Goal: Ask a question

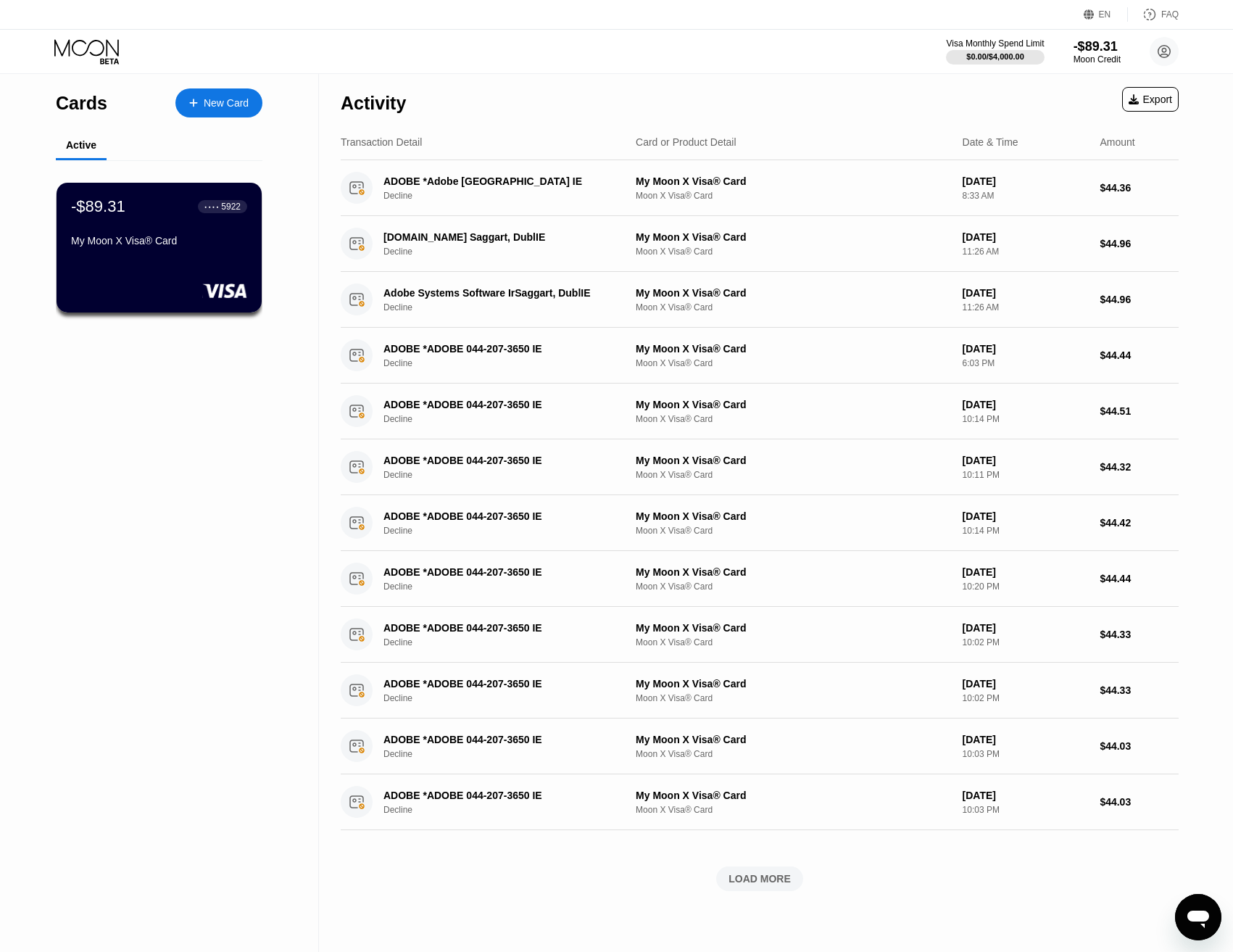
click at [1198, 906] on icon "Open messaging window" at bounding box center [1198, 917] width 26 height 26
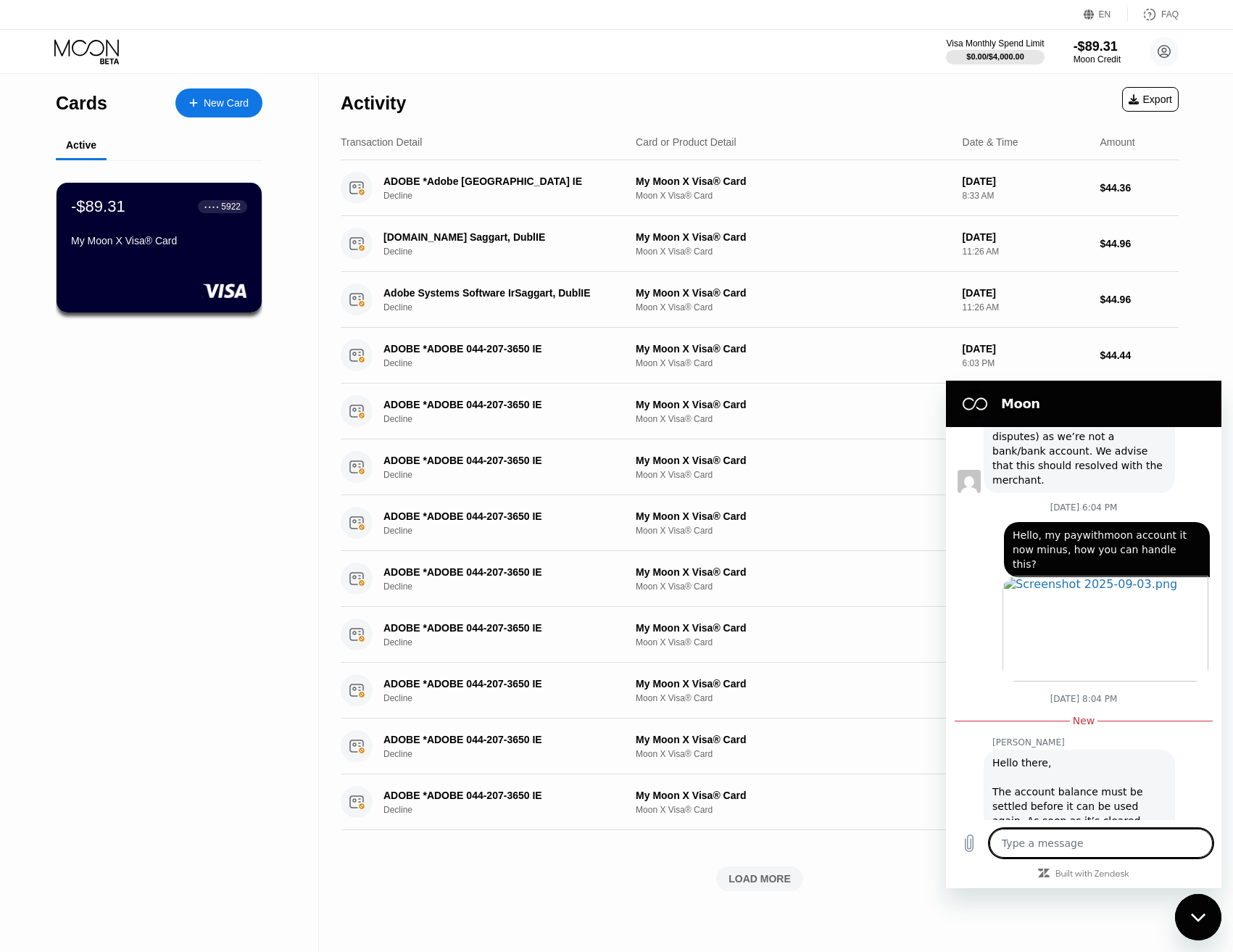
scroll to position [2040, 0]
click at [1097, 792] on div "Hello there, The account balance must be settled before it can be used again. A…" at bounding box center [1080, 819] width 174 height 130
click at [1089, 754] on div "Hello there, The account balance must be settled before it can be used again. A…" at bounding box center [1080, 819] width 174 height 130
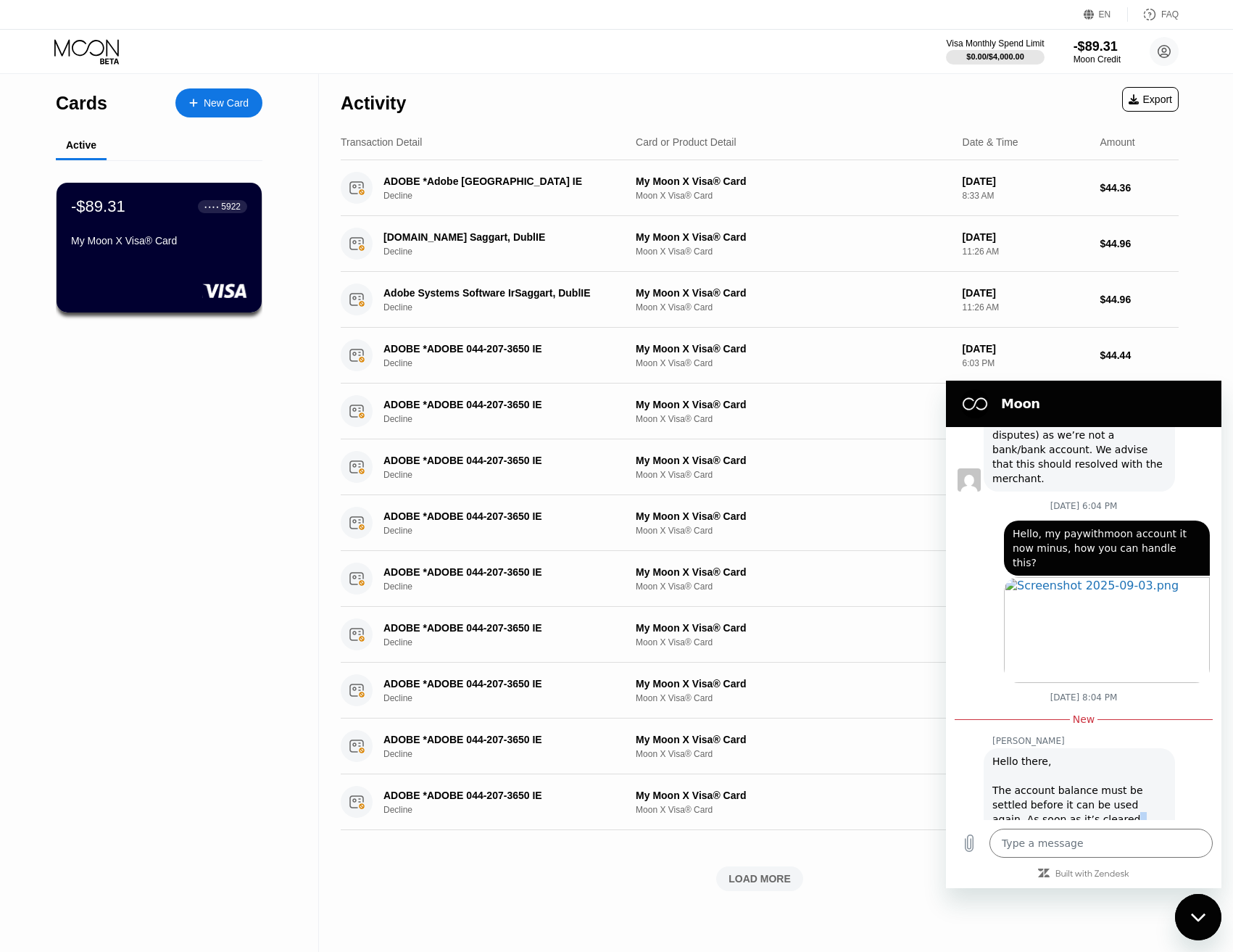
click at [1089, 754] on div "Hello there, The account balance must be settled before it can be used again. A…" at bounding box center [1080, 819] width 174 height 130
click at [1082, 754] on div "Hello there, The account balance must be settled before it can be used again. A…" at bounding box center [1080, 819] width 174 height 130
click at [1044, 754] on div "Hello there, The account balance must be settled before it can be used again. A…" at bounding box center [1080, 819] width 174 height 130
drag, startPoint x: 1044, startPoint y: 737, endPoint x: 1014, endPoint y: 730, distance: 30.8
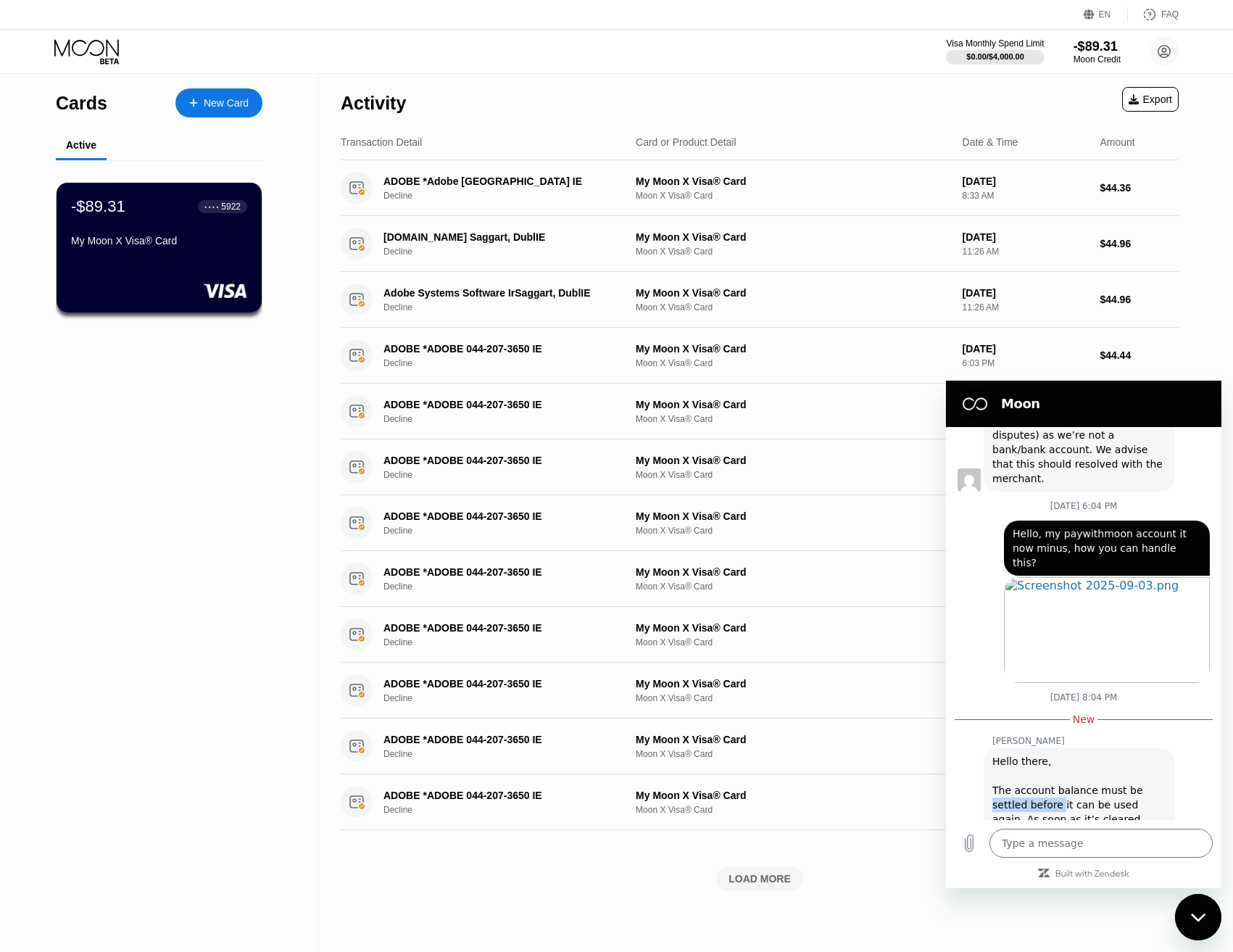
click at [1014, 754] on div "Hello there, The account balance must be settled before it can be used again. A…" at bounding box center [1080, 819] width 174 height 130
click at [1026, 754] on div "Hello there, The account balance must be settled before it can be used again. A…" at bounding box center [1080, 819] width 174 height 130
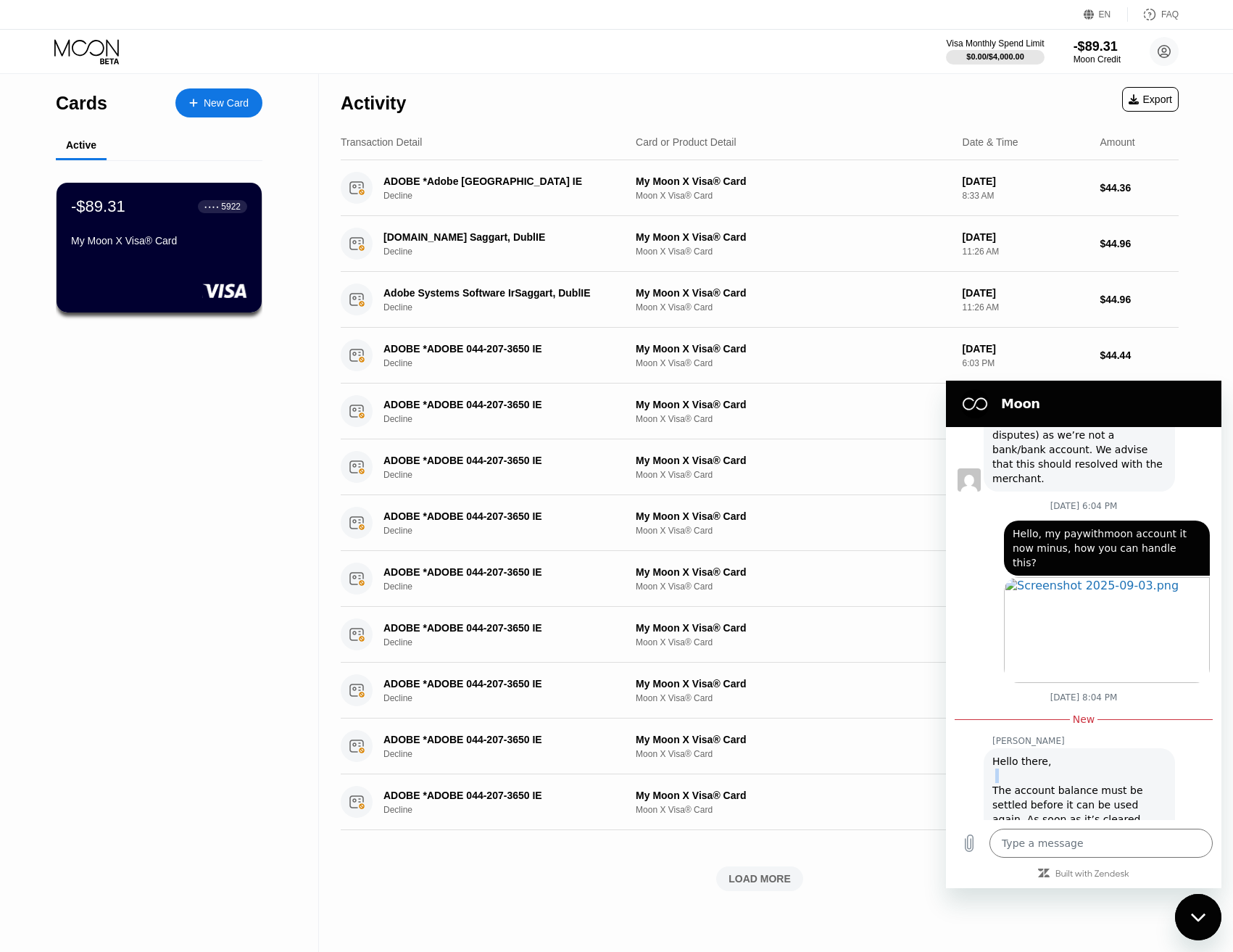
click at [1031, 754] on div "Hello there, The account balance must be settled before it can be used again. A…" at bounding box center [1080, 819] width 174 height 130
click at [1056, 847] on textarea at bounding box center [1101, 844] width 224 height 29
type textarea "H"
type textarea "x"
type textarea "He"
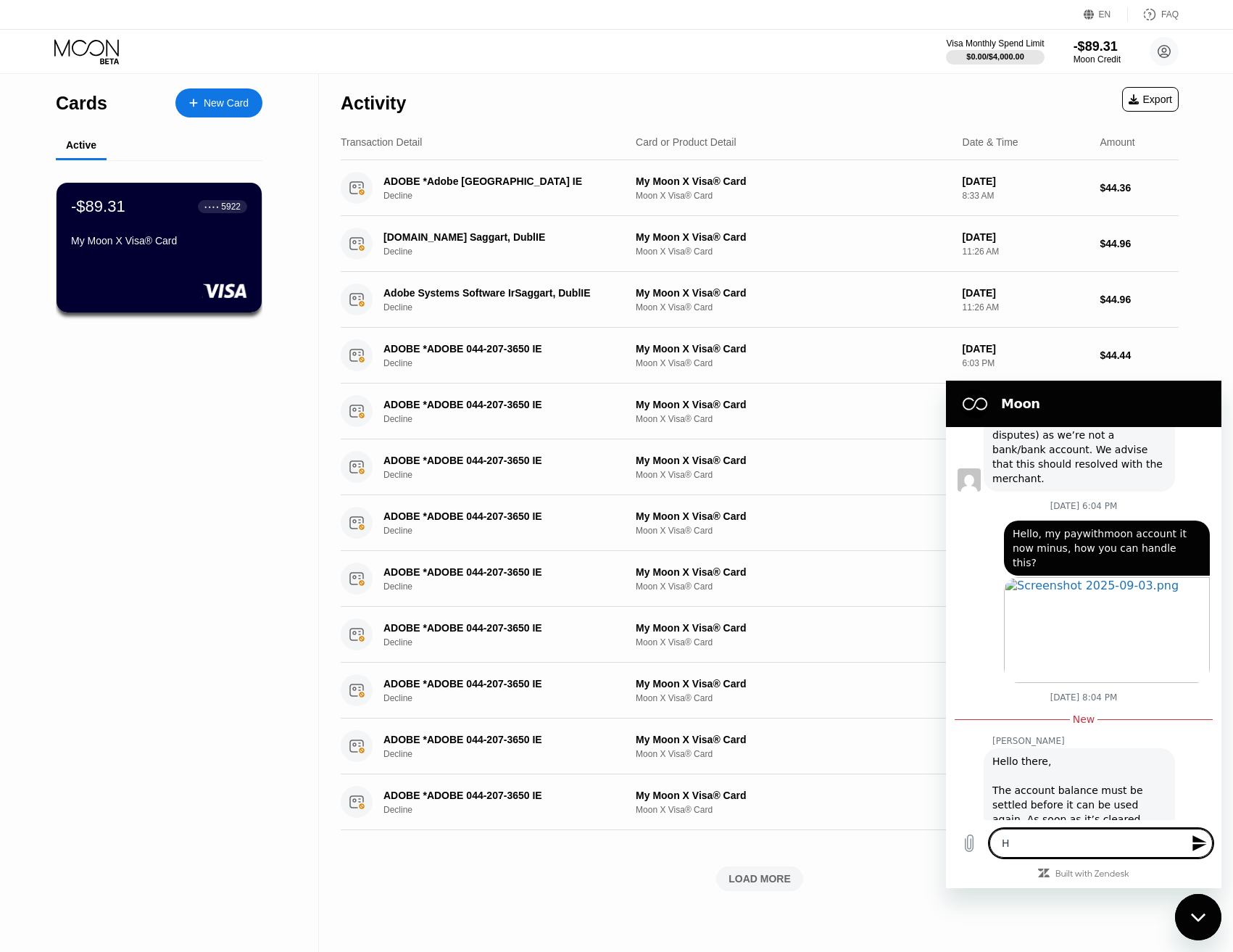
type textarea "x"
type textarea "Hel"
type textarea "x"
type textarea "Hell"
type textarea "x"
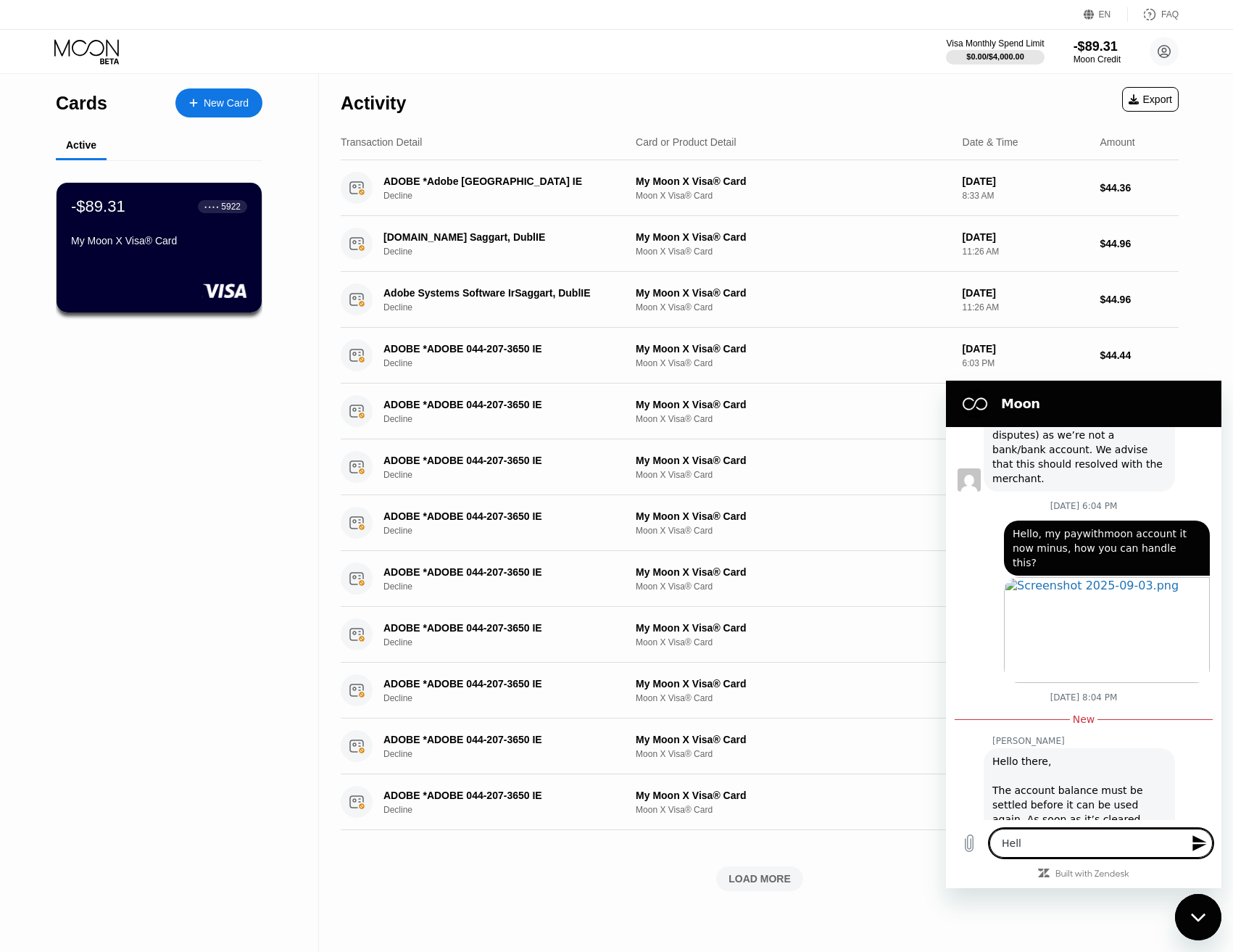
type textarea "Hello"
type textarea "x"
type textarea "Hello,"
type textarea "x"
type textarea "Hello,"
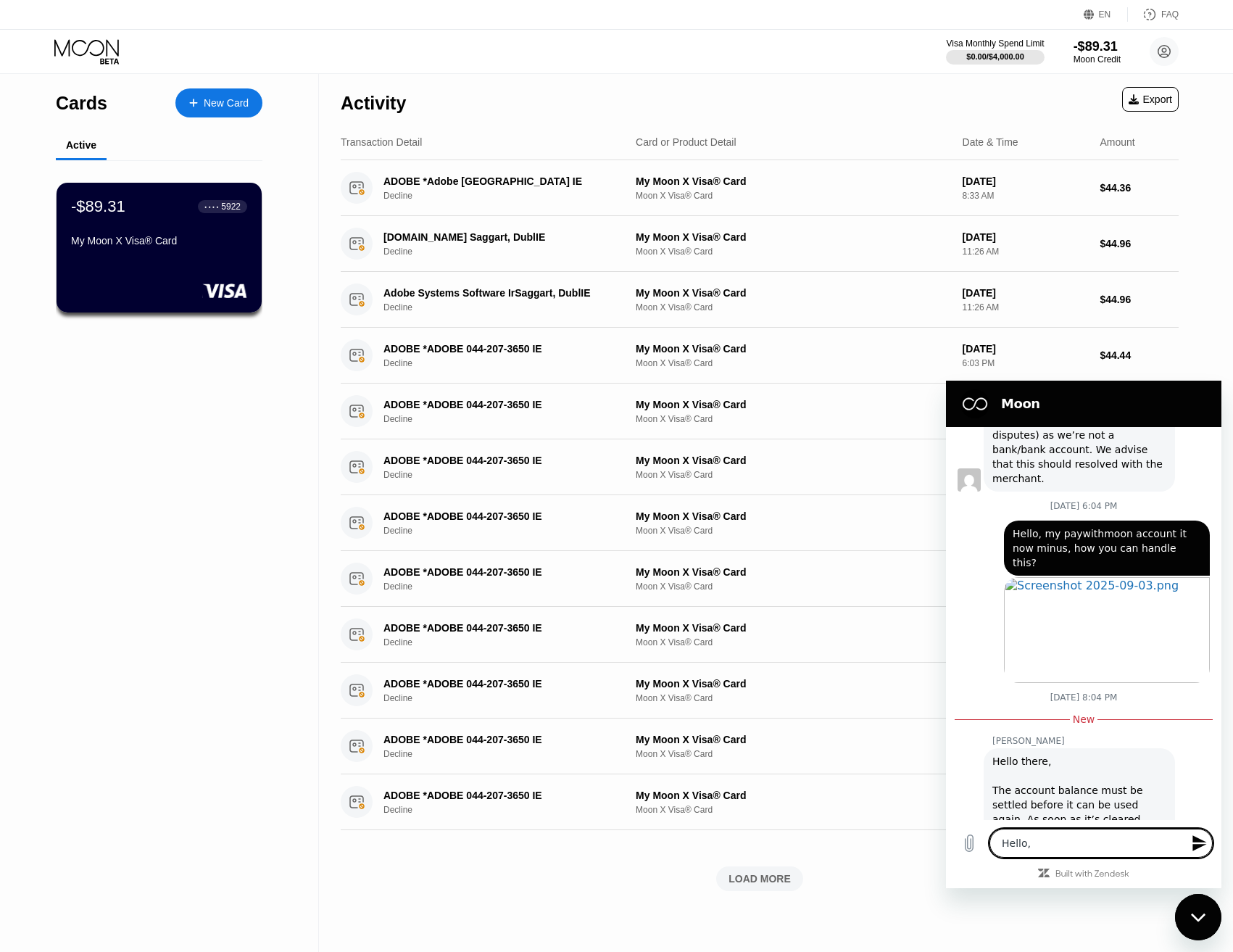
type textarea "x"
type textarea "Hello, H"
type textarea "x"
type textarea "Hello, Ho"
type textarea "x"
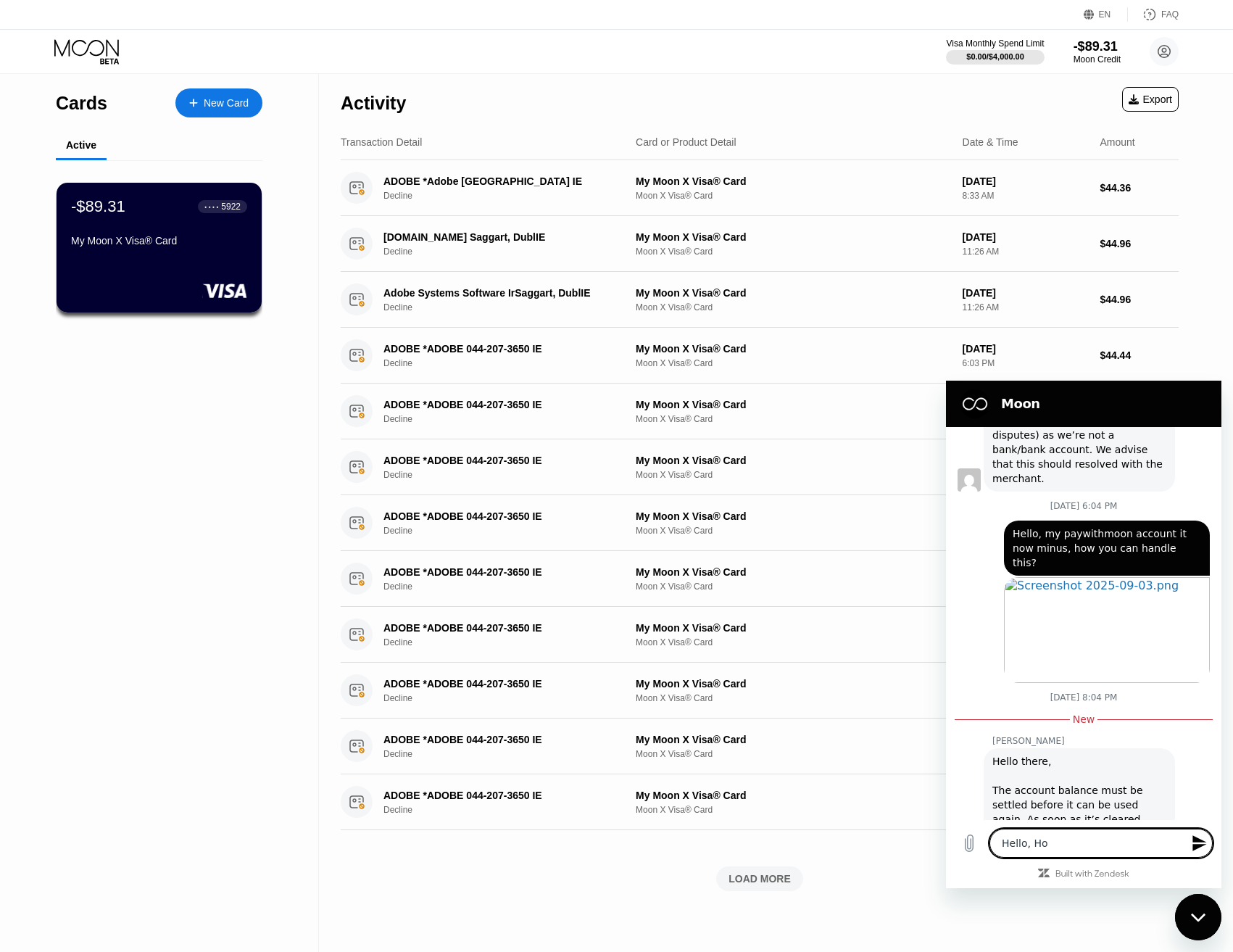
type textarea "Hello, How"
type textarea "x"
type textarea "Hello, How"
type textarea "x"
type textarea "Hello, How m"
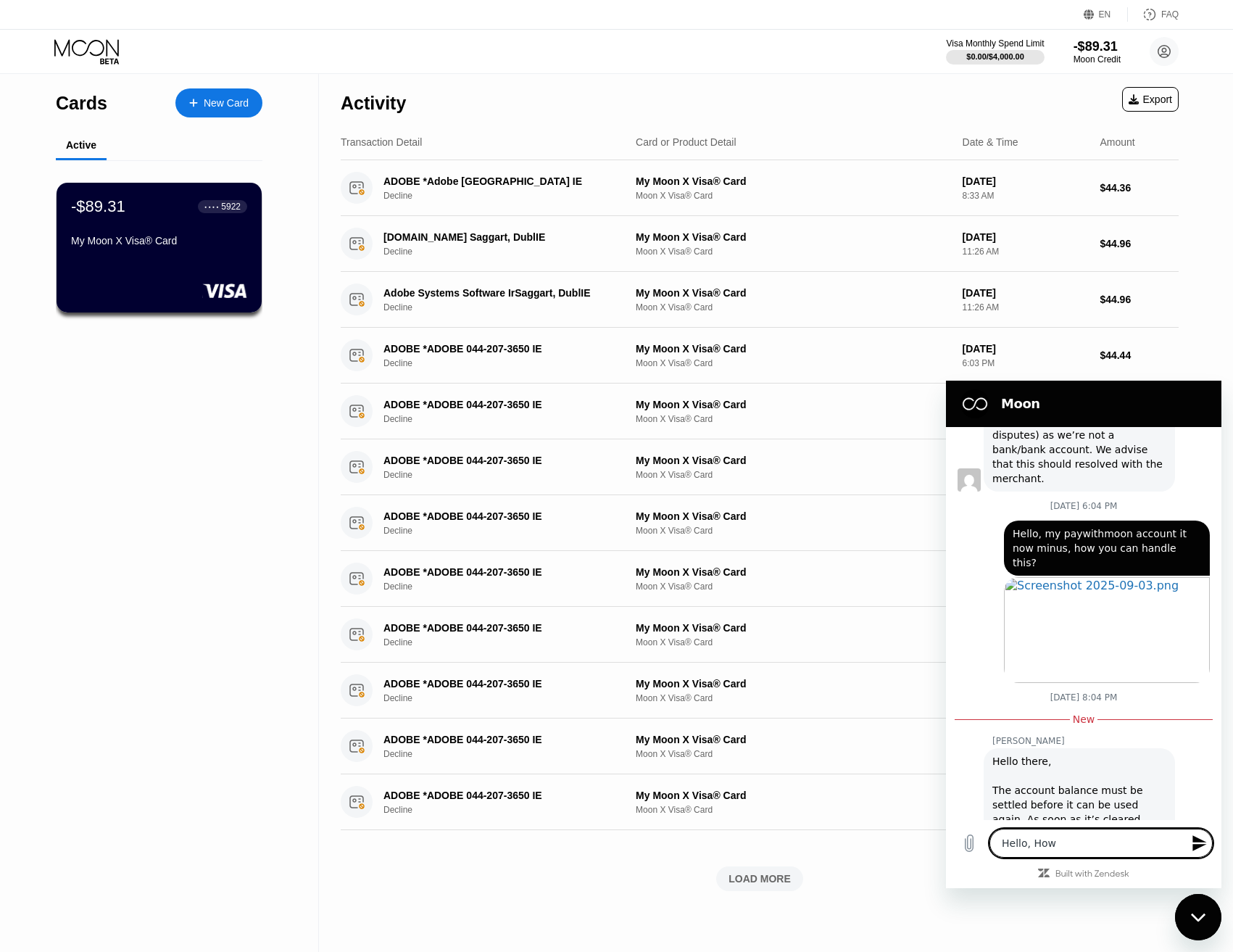
type textarea "x"
type textarea "Hello, How mu"
type textarea "x"
type textarea "Hello, How muc"
type textarea "x"
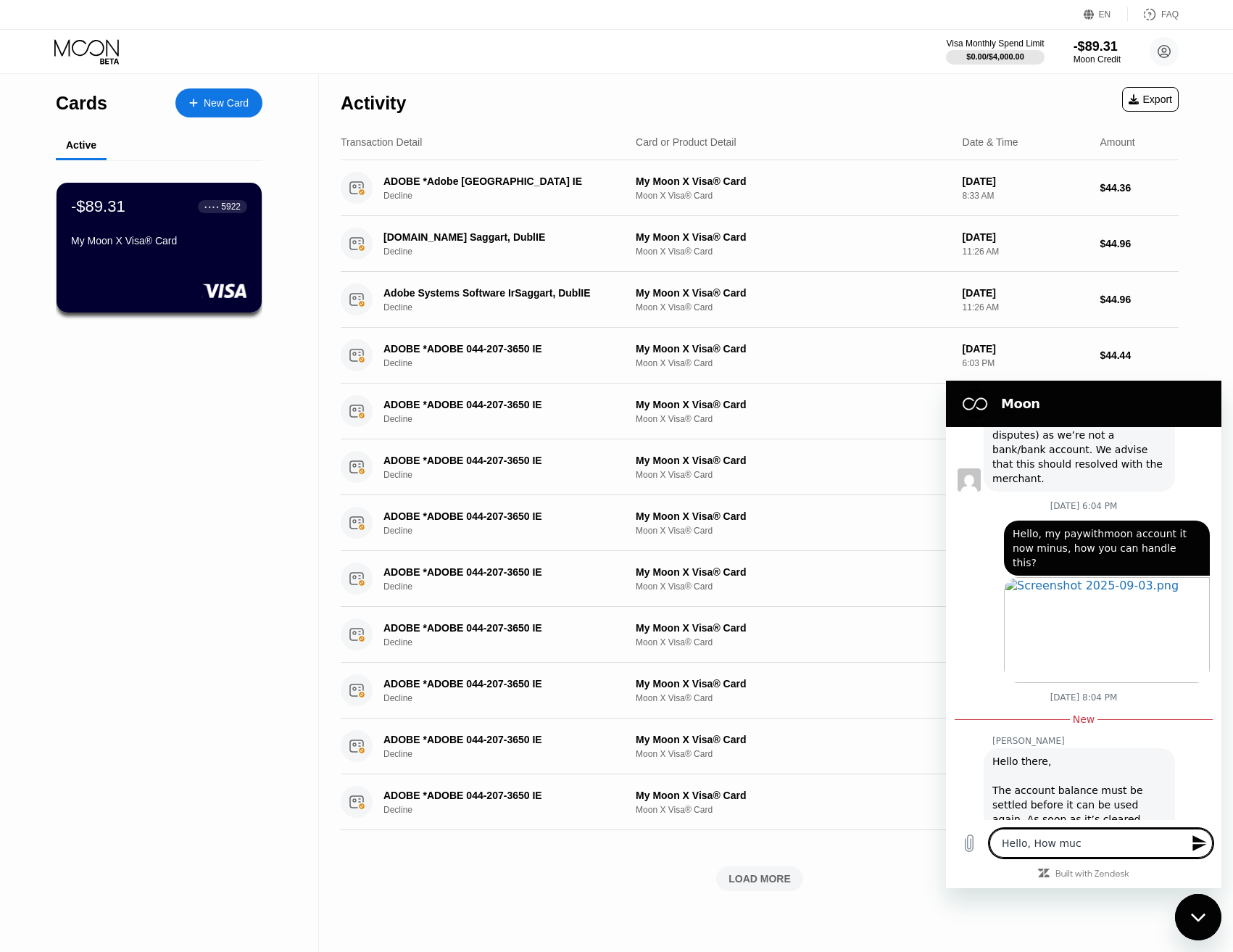
type textarea "Hello, How much"
type textarea "x"
type textarea "Hello, How much"
type textarea "x"
type textarea "Hello, How much i"
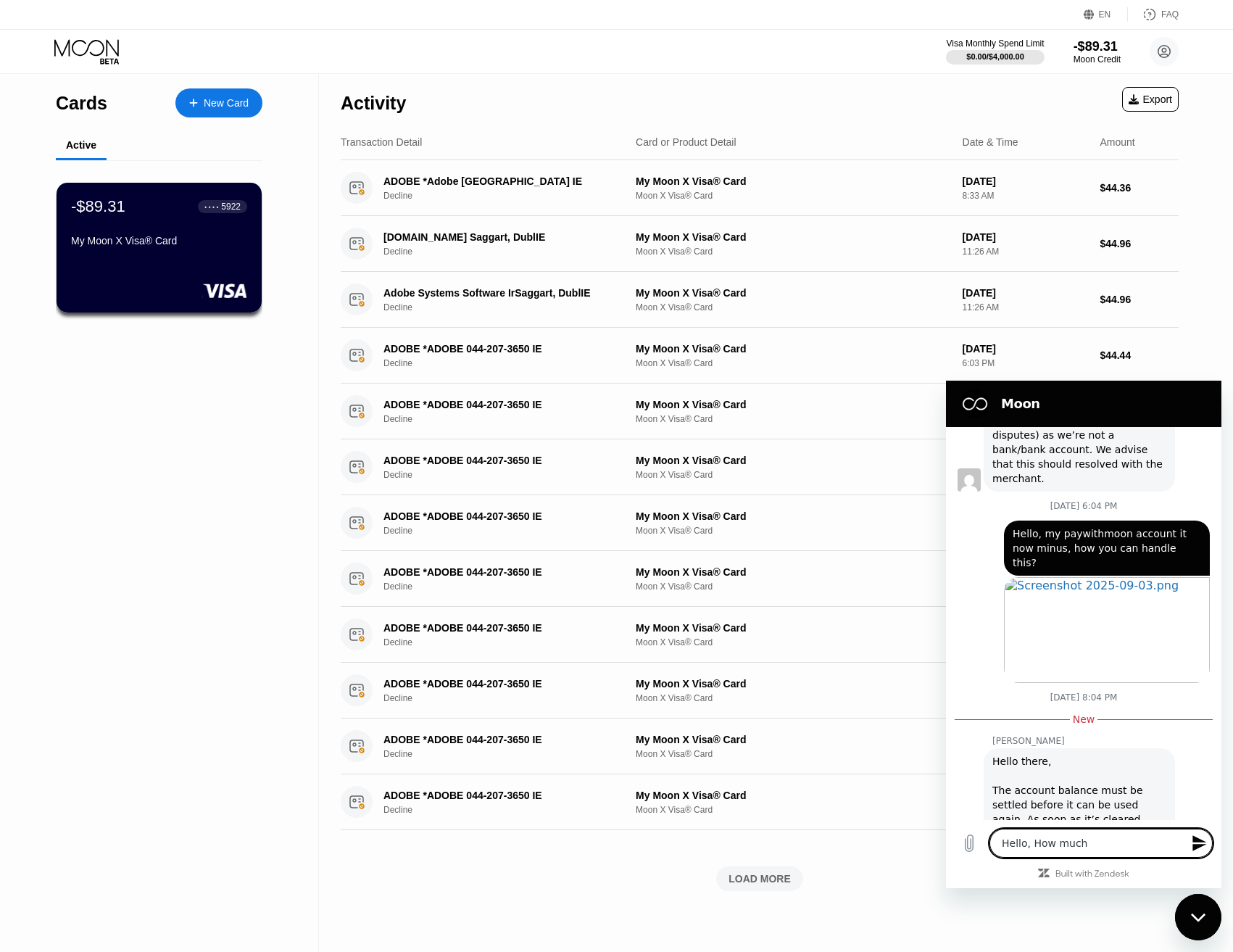
type textarea "x"
type textarea "Hello, How much it"
type textarea "x"
type textarea "Hello, How much it"
type textarea "x"
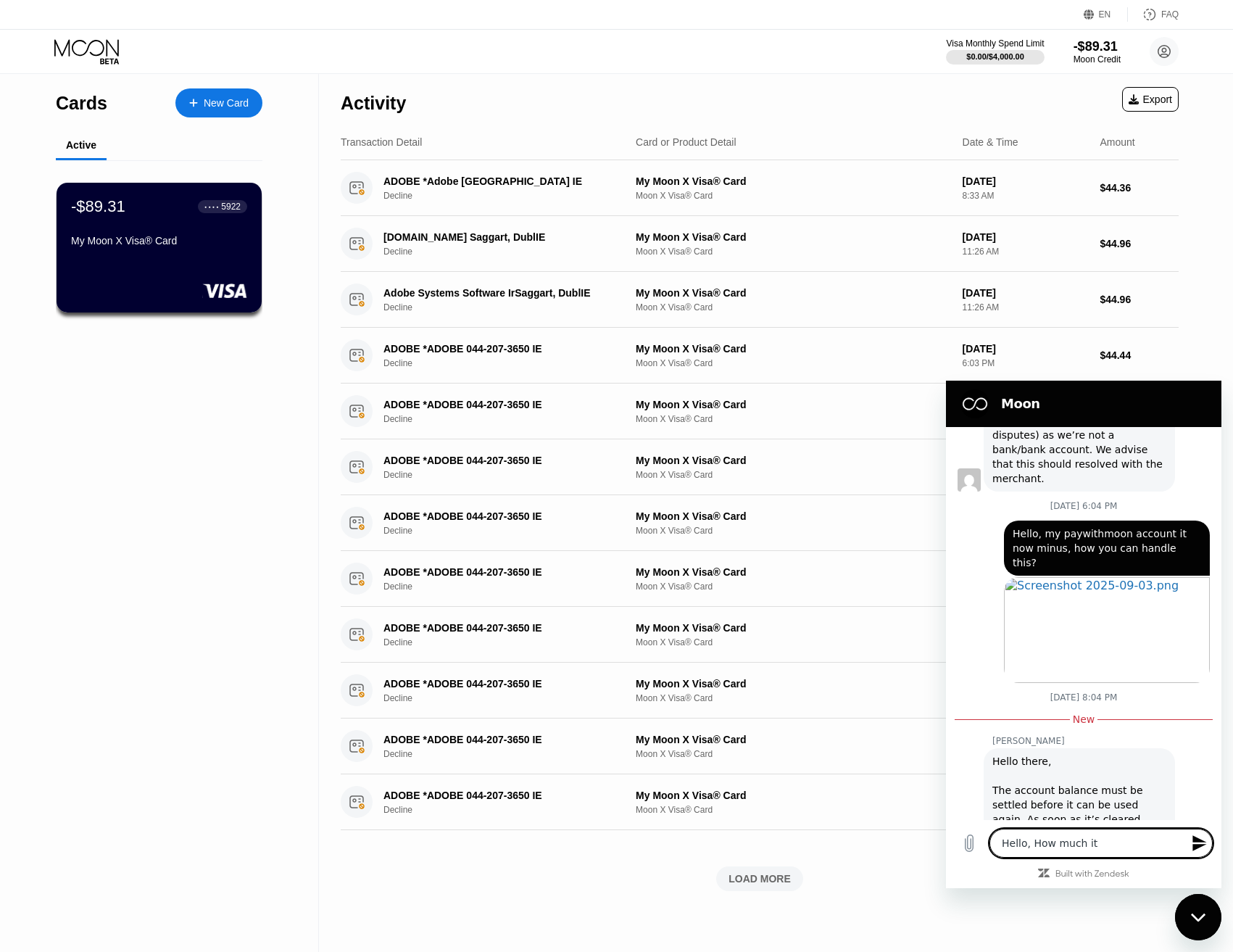
type textarea "Hello, How much it t"
type textarea "x"
type textarea "Hello, How much it"
type textarea "x"
type textarea "Hello, How much"
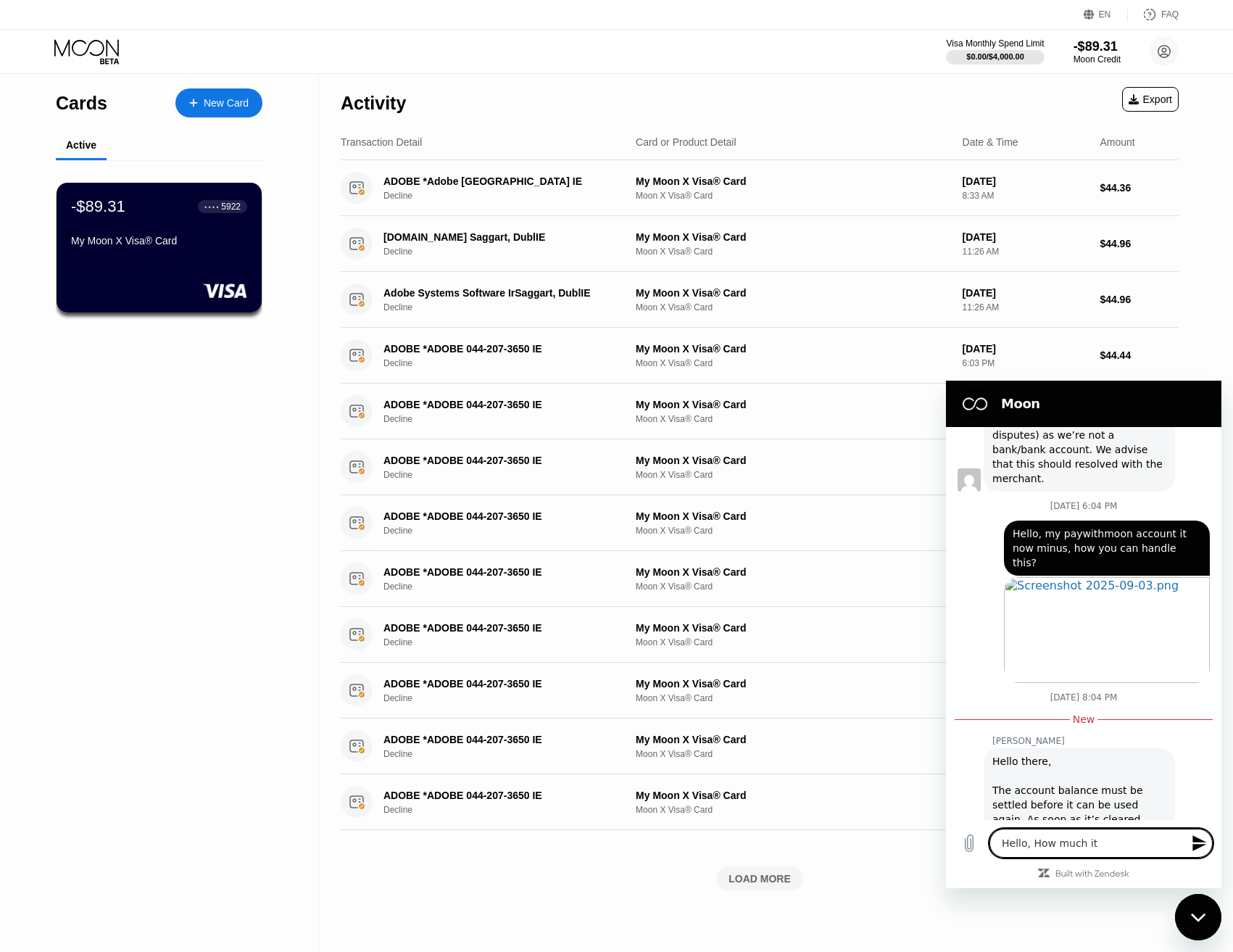
type textarea "x"
type textarea "Hello, How much t"
type textarea "x"
type textarea "Hello, How much ti"
type textarea "x"
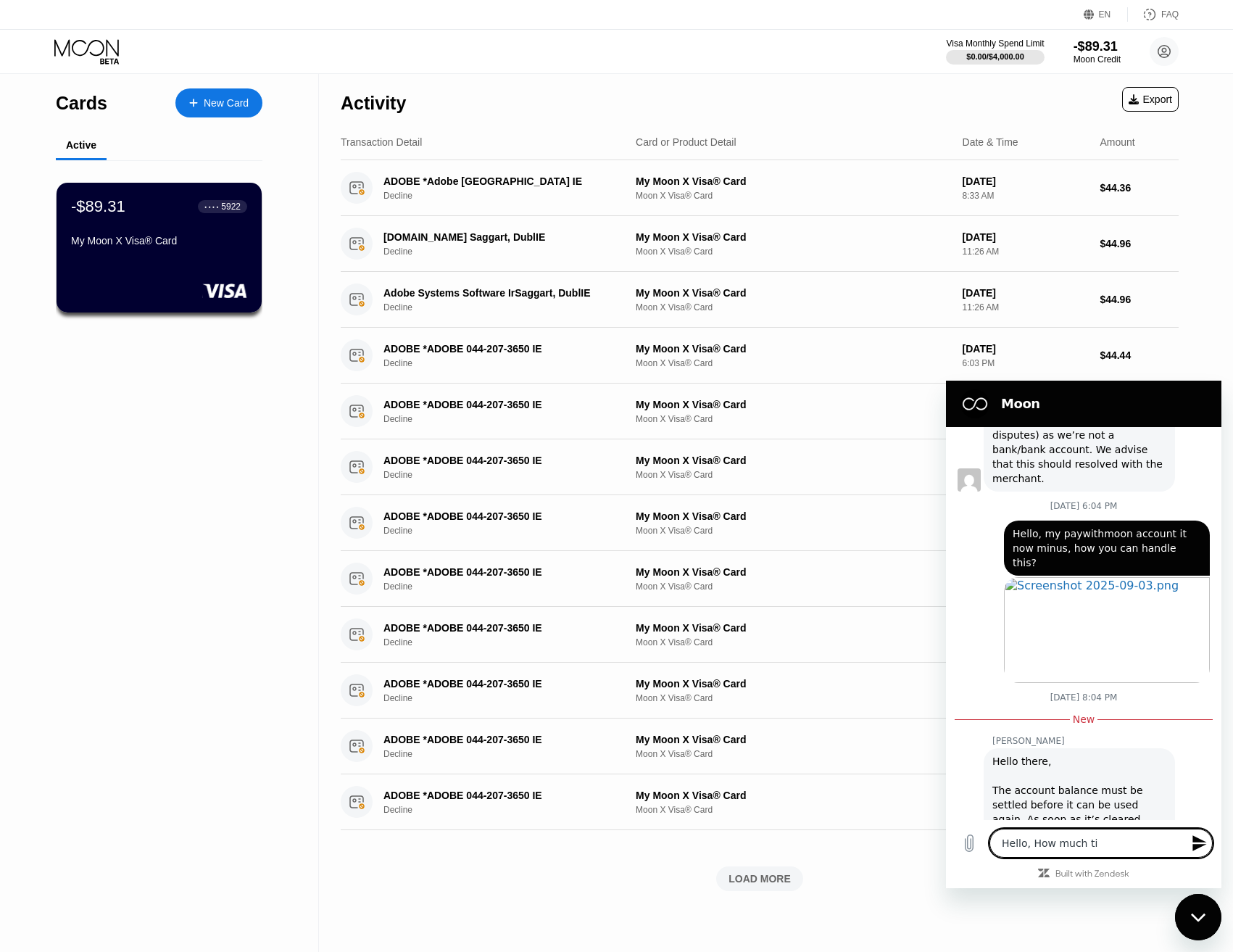
type textarea "Hello, How much [PERSON_NAME]"
type textarea "x"
type textarea "Hello, How much time"
type textarea "x"
type textarea "Hello, How much time"
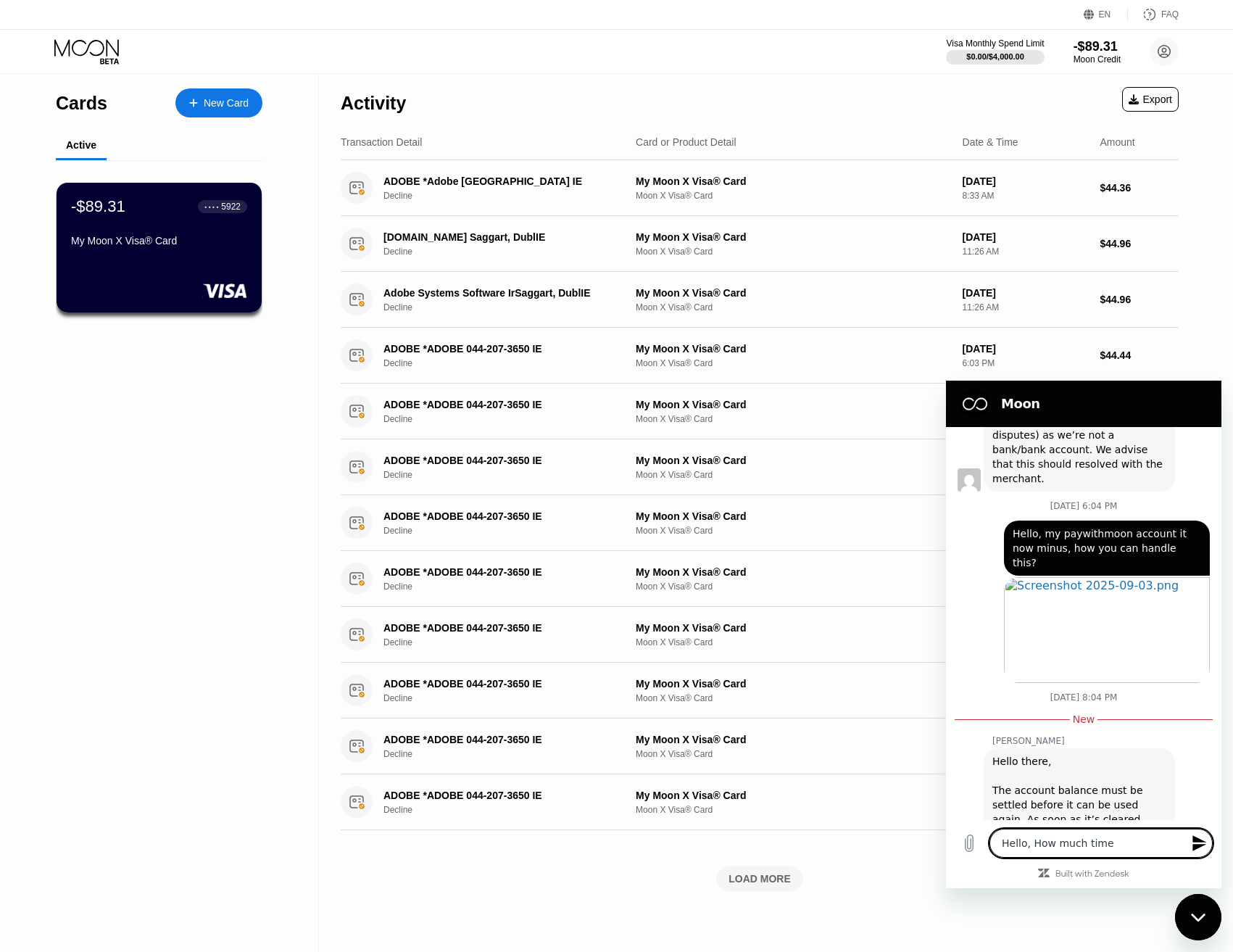
type textarea "x"
type textarea "Hello, How much time i"
type textarea "x"
type textarea "Hello, How much time it"
type textarea "x"
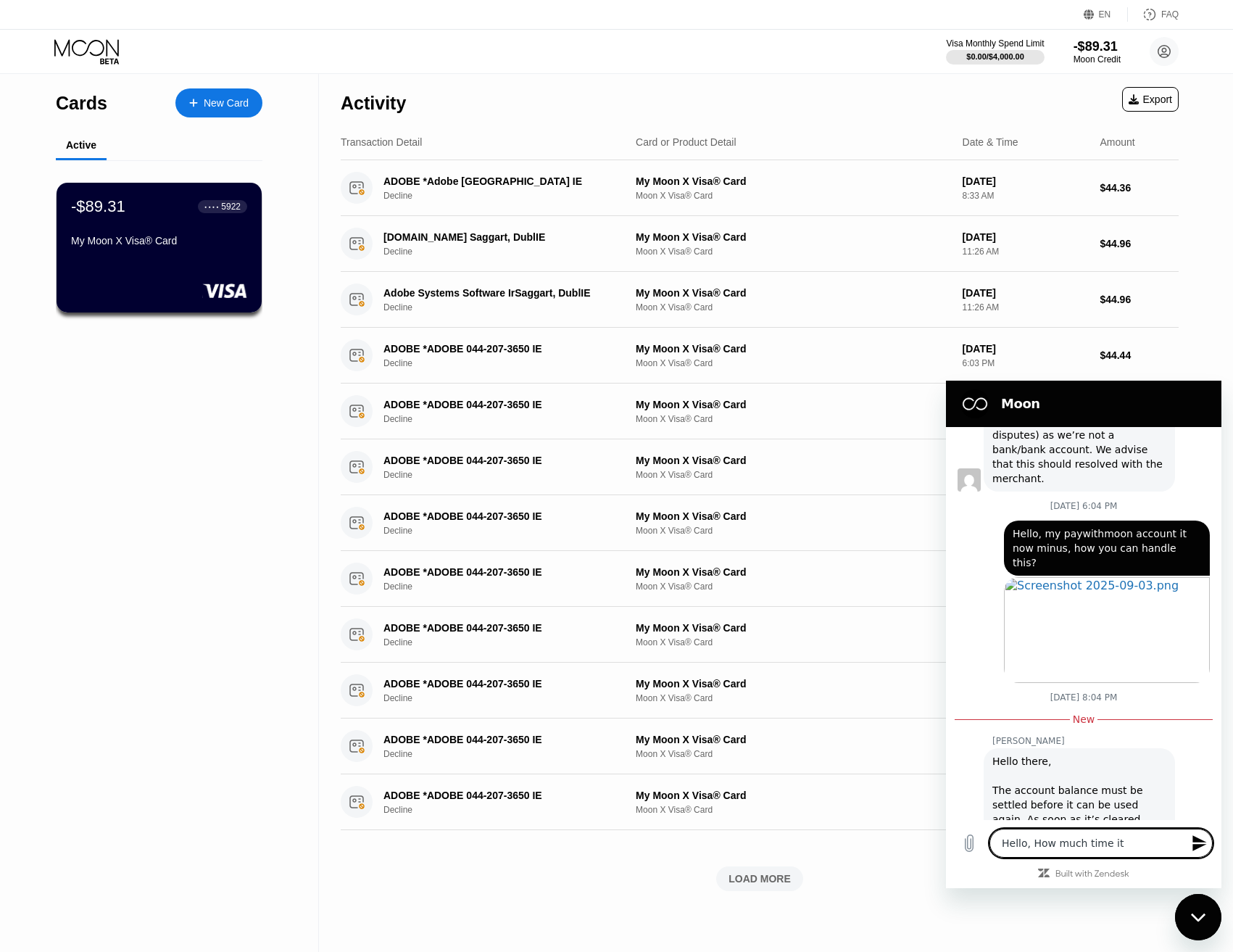
type textarea "Hello, How much time it"
type textarea "x"
type textarea "Hello, How much time it t"
type textarea "x"
type textarea "Hello, How much time it ta"
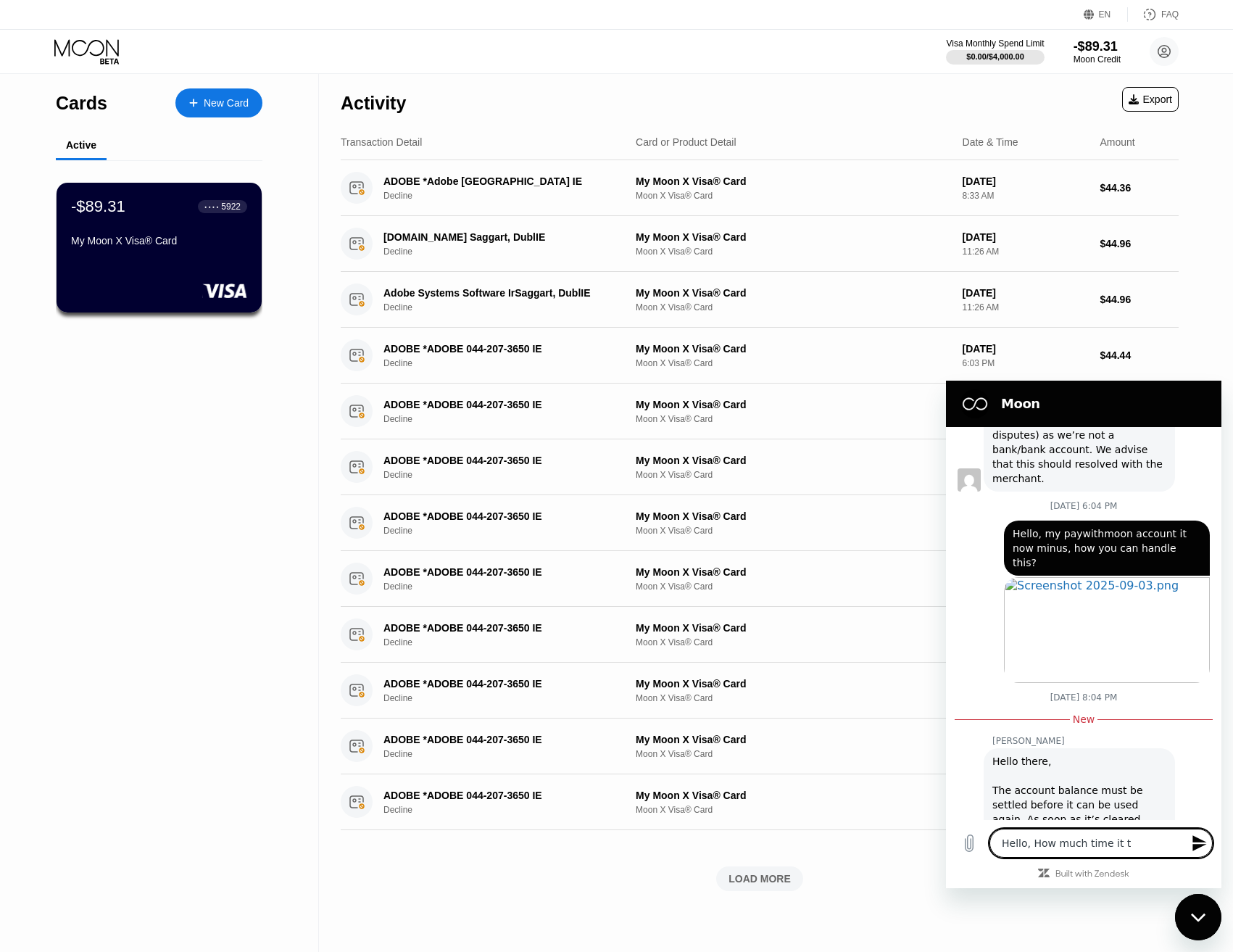
type textarea "x"
type textarea "Hello, How much time it tak"
type textarea "x"
type textarea "Hello, How much time it take"
type textarea "x"
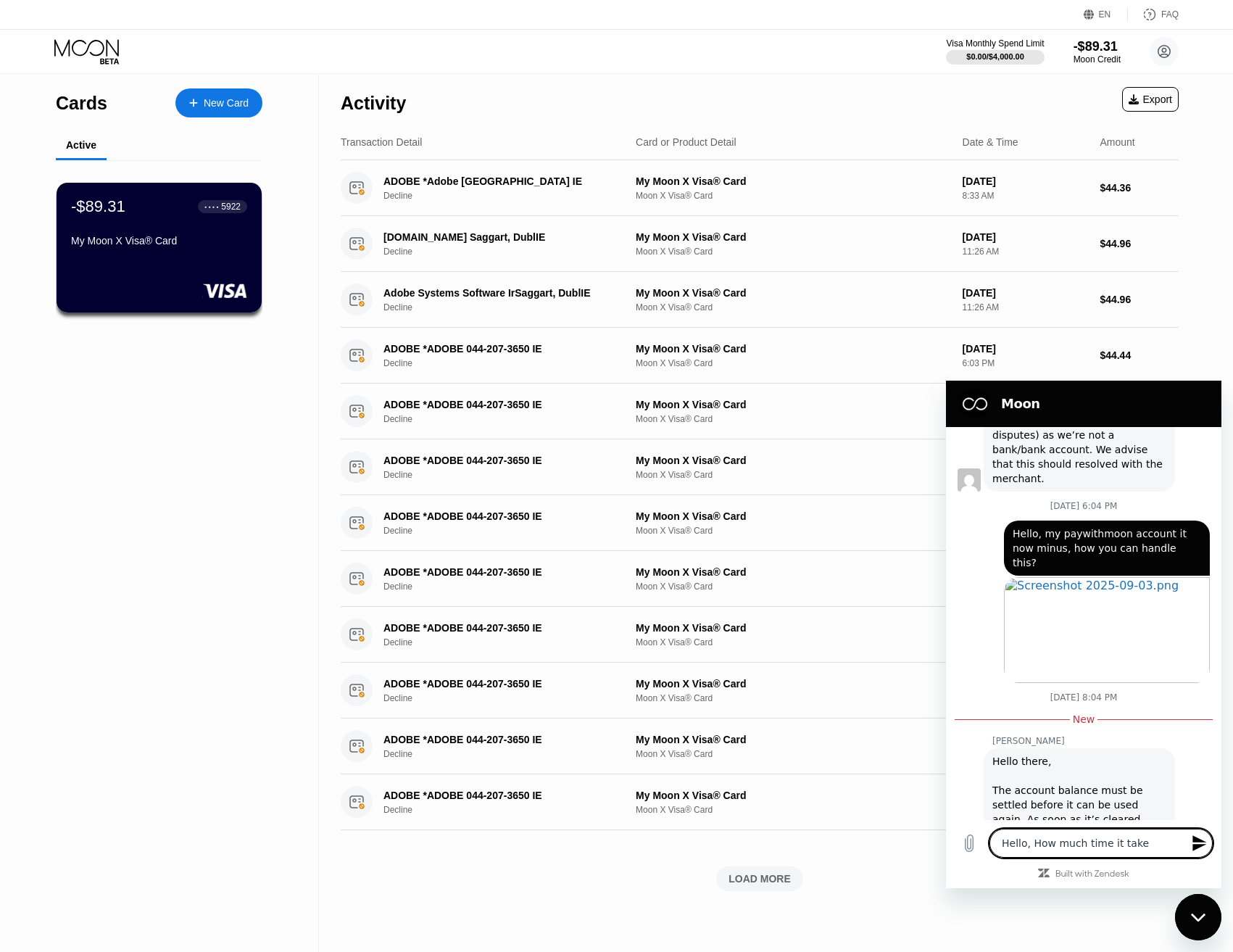
type textarea "Hello, How much time it take"
type textarea "x"
type textarea "Hello, How much time it take t"
type textarea "x"
type textarea "Hello, How much time it take to"
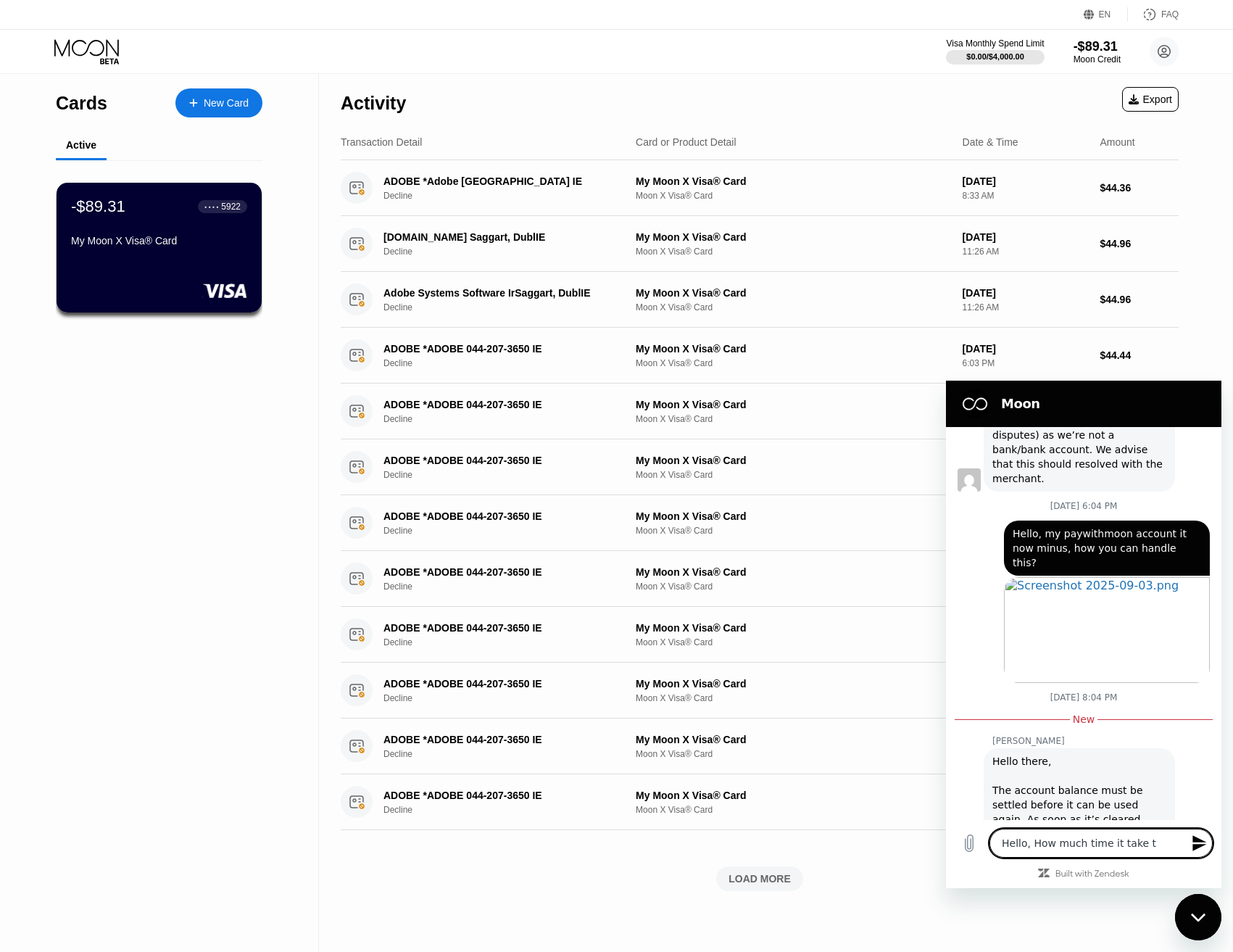
type textarea "x"
type textarea "Hello, How much time it take to"
type textarea "x"
type textarea "Hello, How much time it take to m"
type textarea "x"
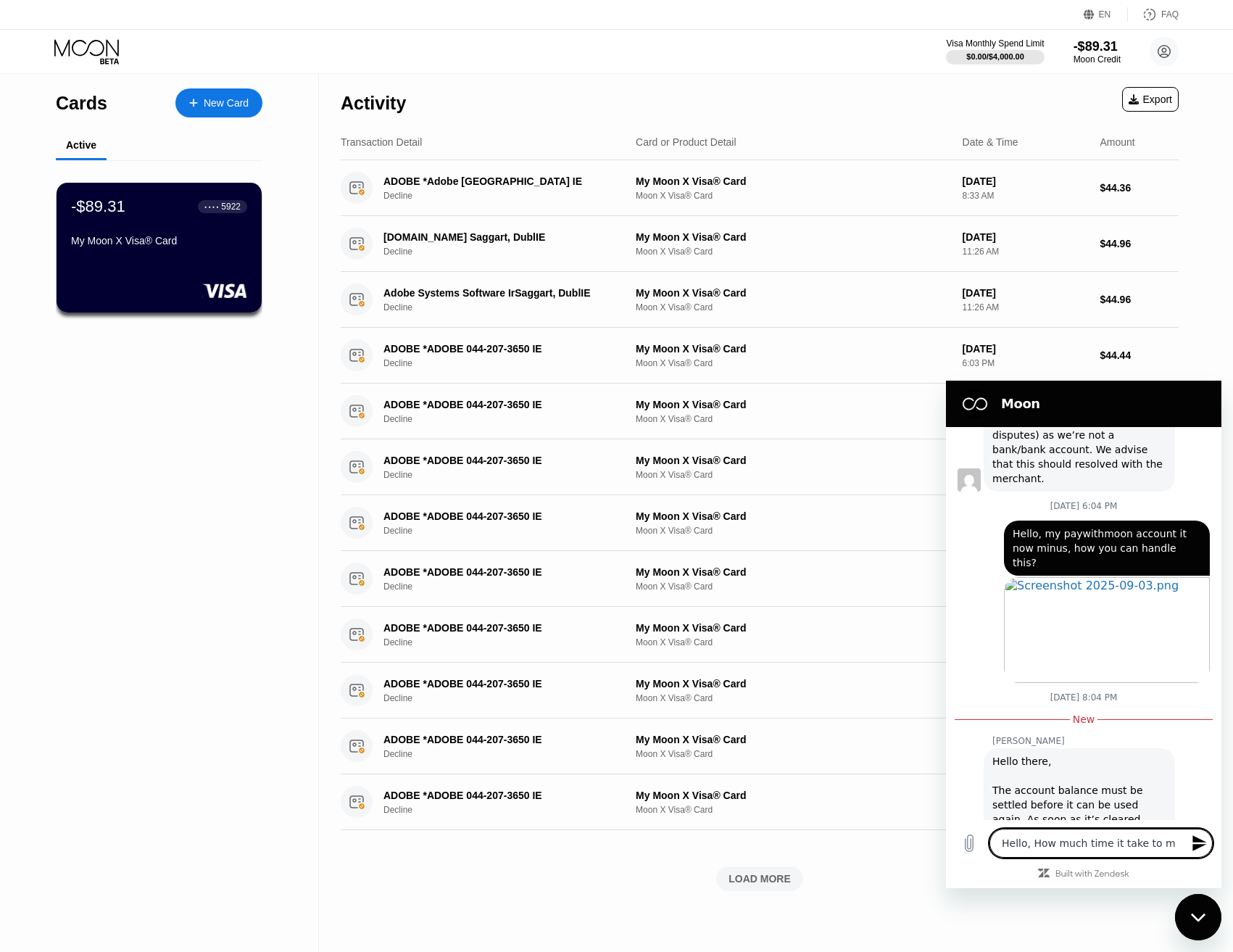
type textarea "Hello, How much time it take to ma"
type textarea "x"
type textarea "Hello, How much time it take to mak"
type textarea "x"
type textarea "Hello, How much time it take to make"
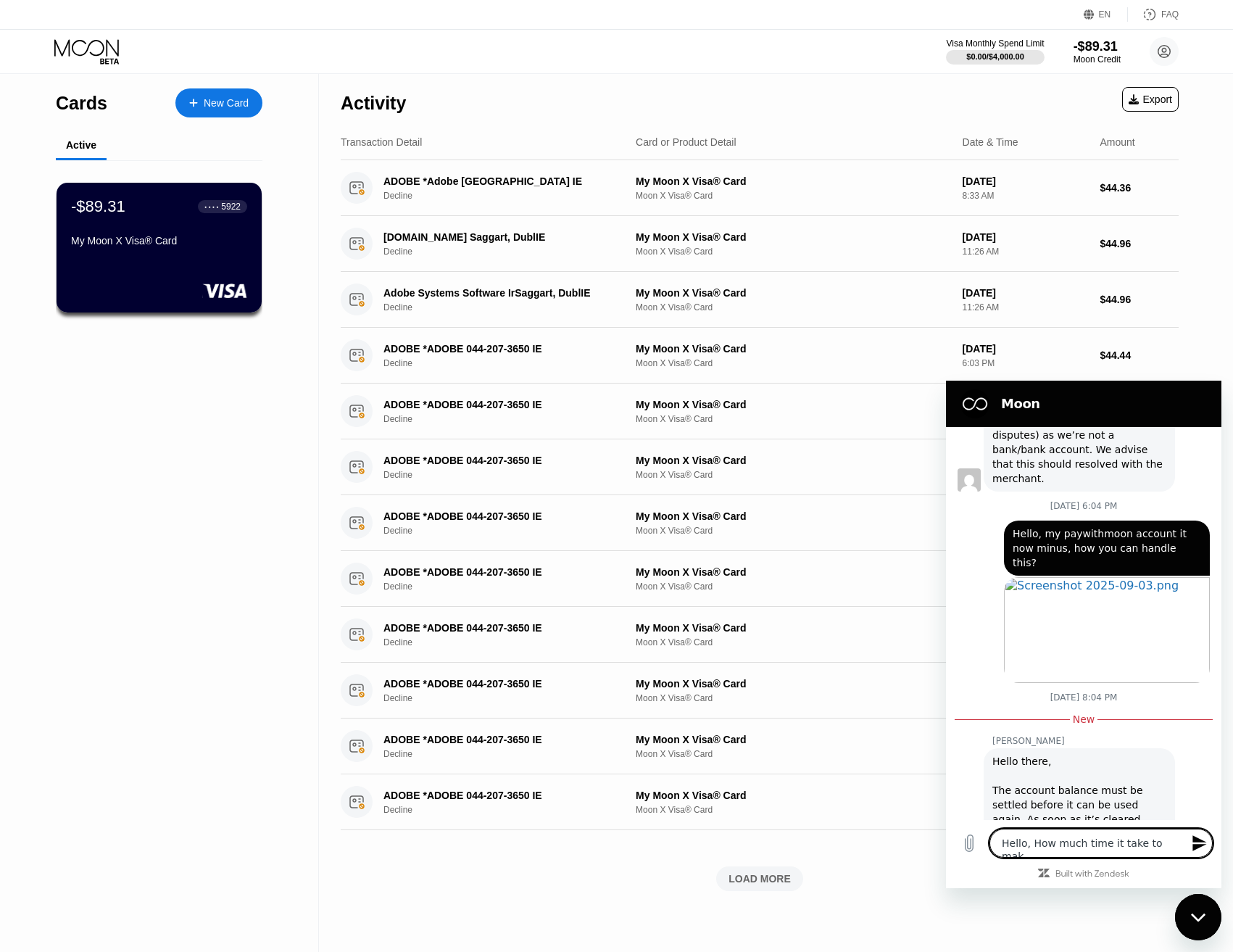
type textarea "x"
type textarea "Hello, How much time it take to make"
type textarea "x"
type textarea "Hello, How much time it take to make t"
type textarea "x"
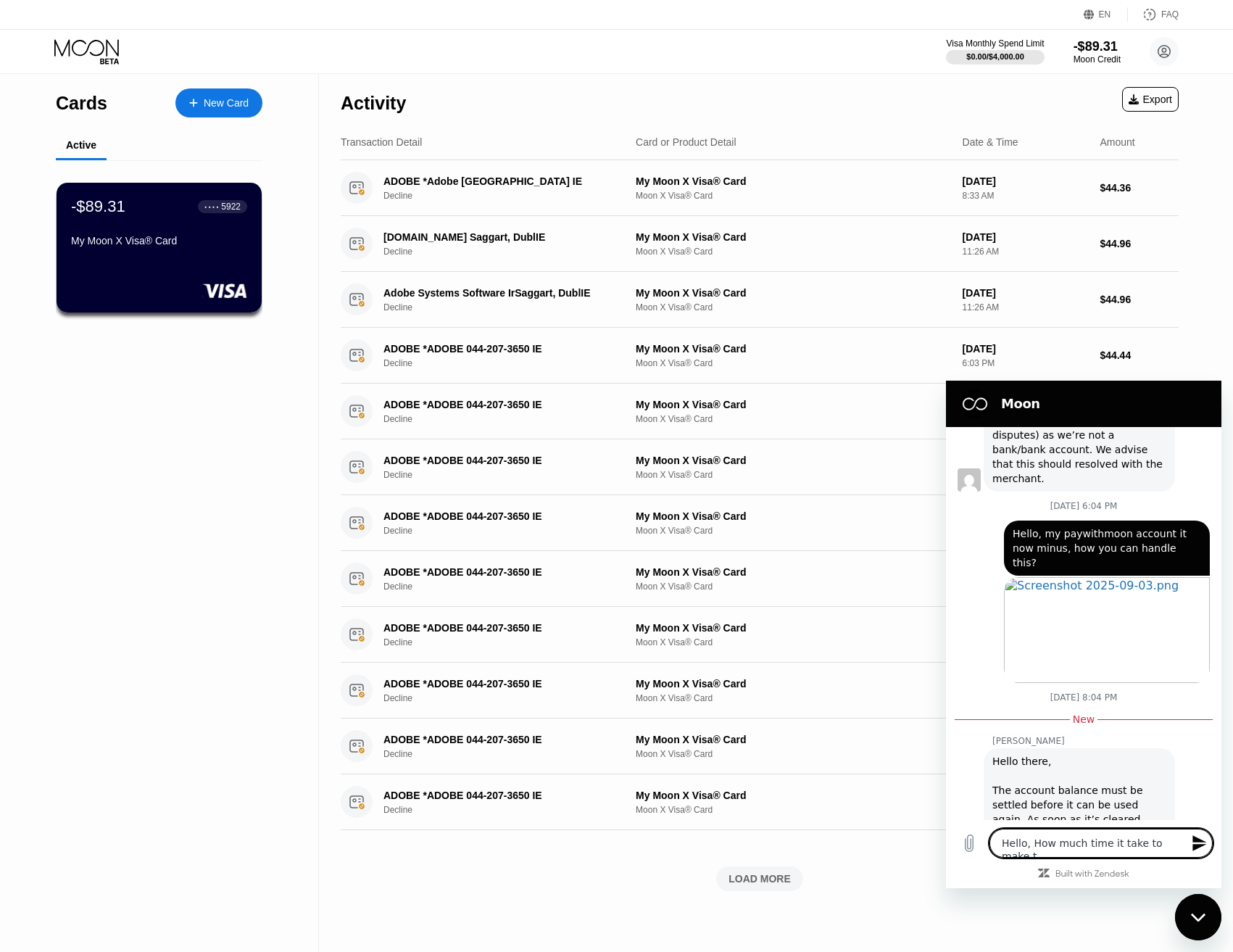
type textarea "Hello, How much time it take to make th"
type textarea "x"
type textarea "Hello, How much time it take to make the"
type textarea "x"
type textarea "Hello, How much time it take to make the"
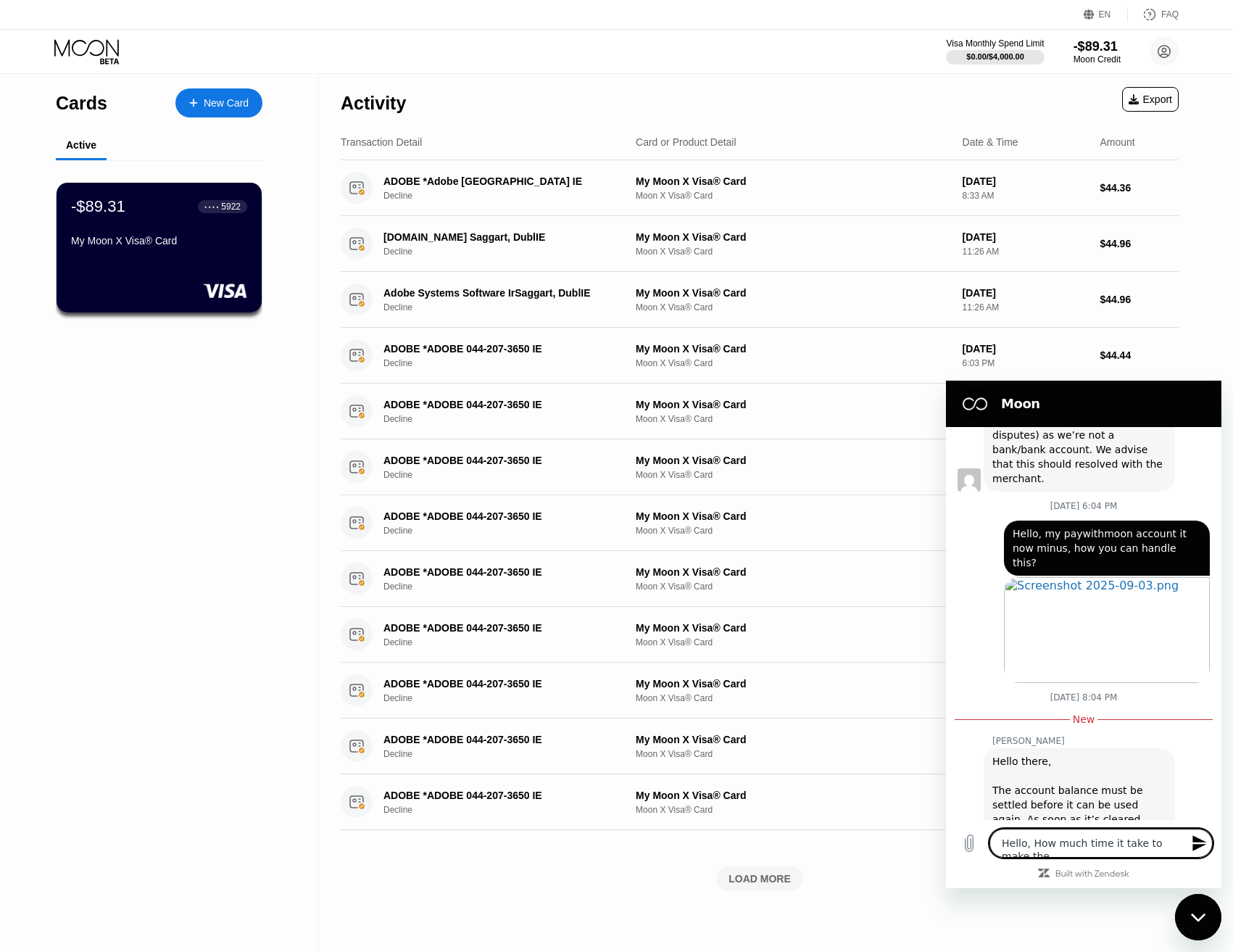
type textarea "x"
type textarea "Hello, How much time it take to make the c"
type textarea "x"
type textarea "Hello, How much time it take to make the cu"
type textarea "x"
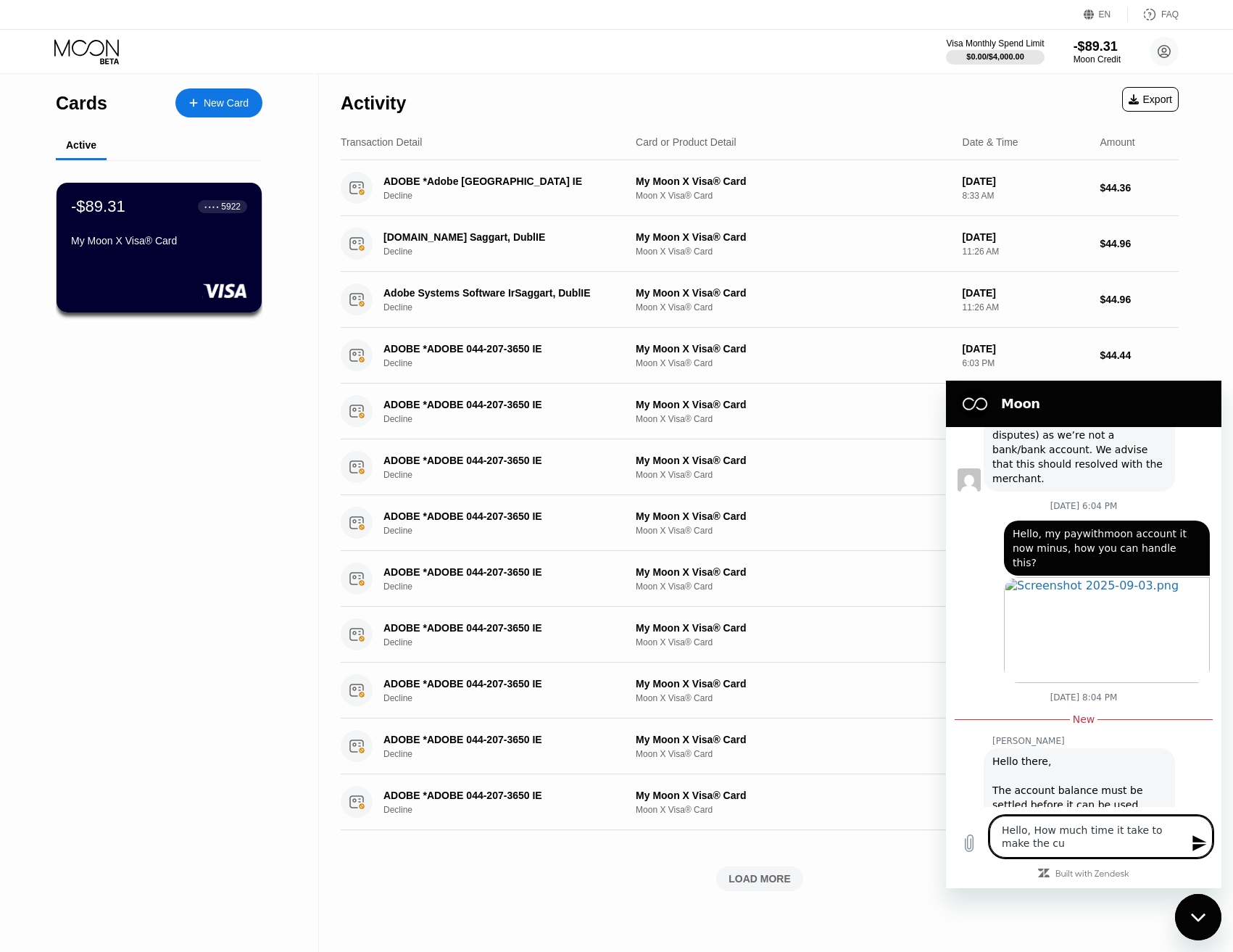
type textarea "Hello, How much time it take to make the c"
type textarea "x"
type textarea "Hello, How much time it take to make the"
type textarea "x"
type textarea "Hello, How much time it take to make the b"
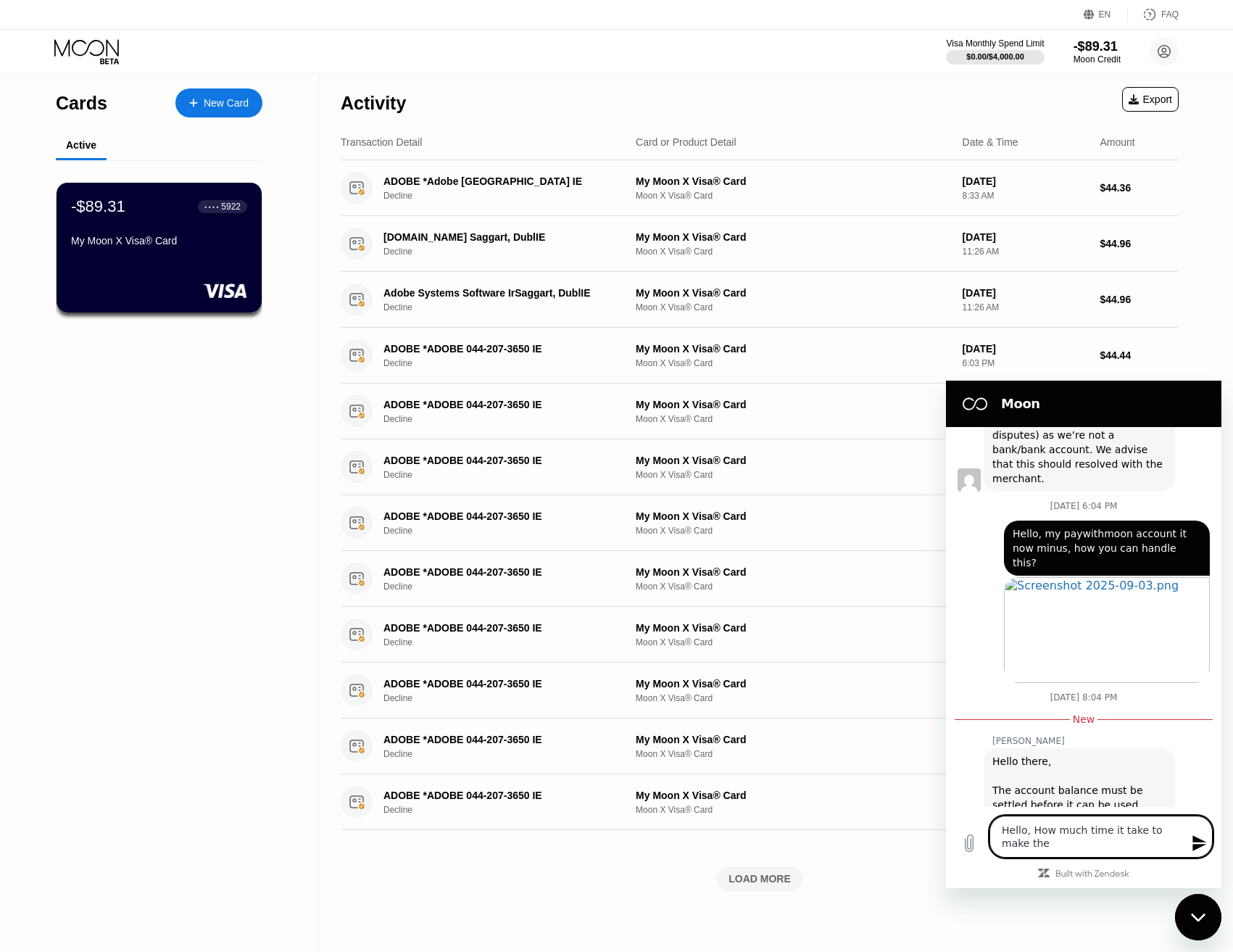
type textarea "x"
type textarea "Hello, How much time it take to make the ba"
type textarea "x"
type textarea "Hello, How much time it take to make the [MEDICAL_DATA]"
type textarea "x"
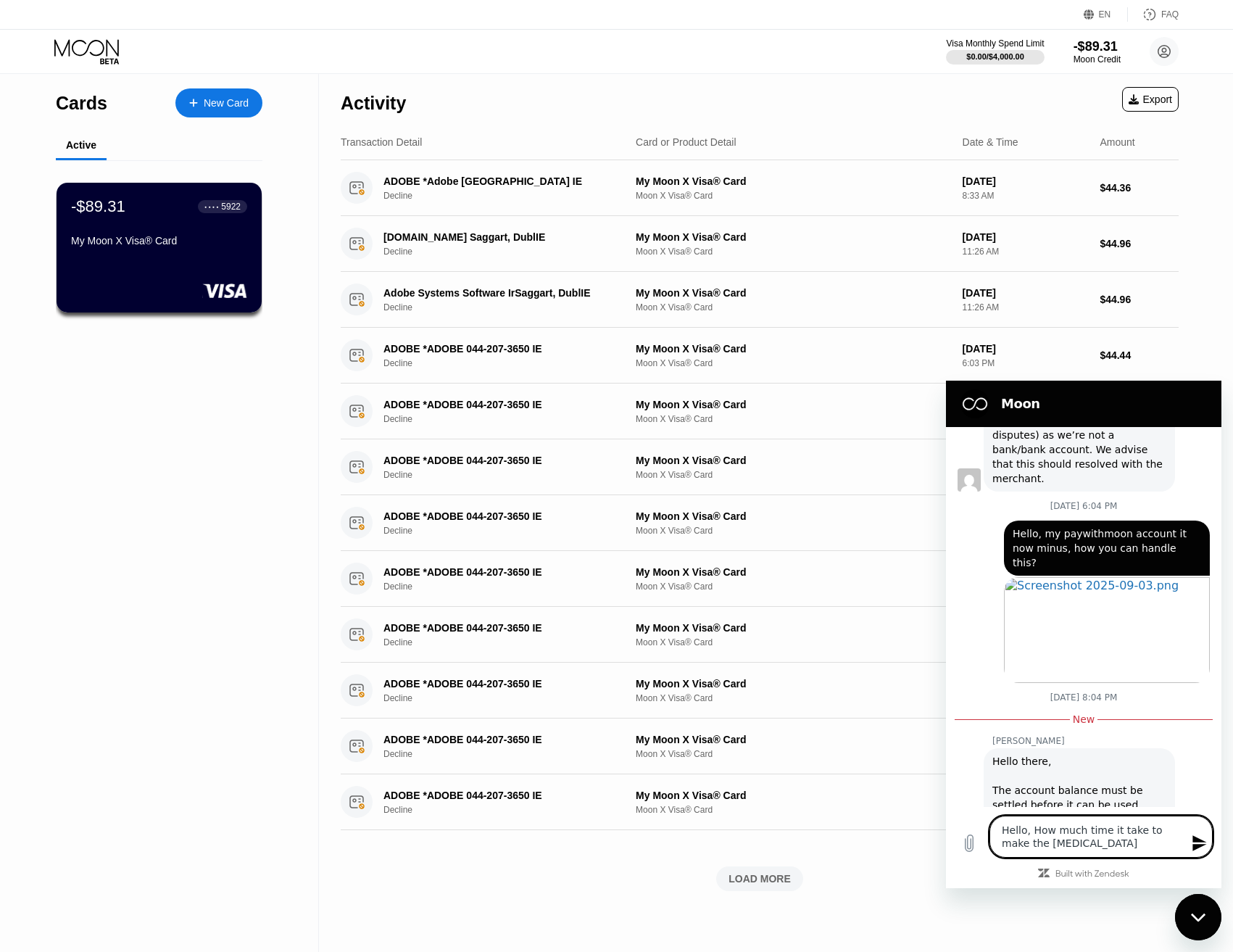
type textarea "Hello, How much time it take to make the bala"
type textarea "x"
type textarea "Hello, How much time it take to make the [PERSON_NAME]"
type textarea "x"
type textarea "Hello, How much time it take to make the balanc"
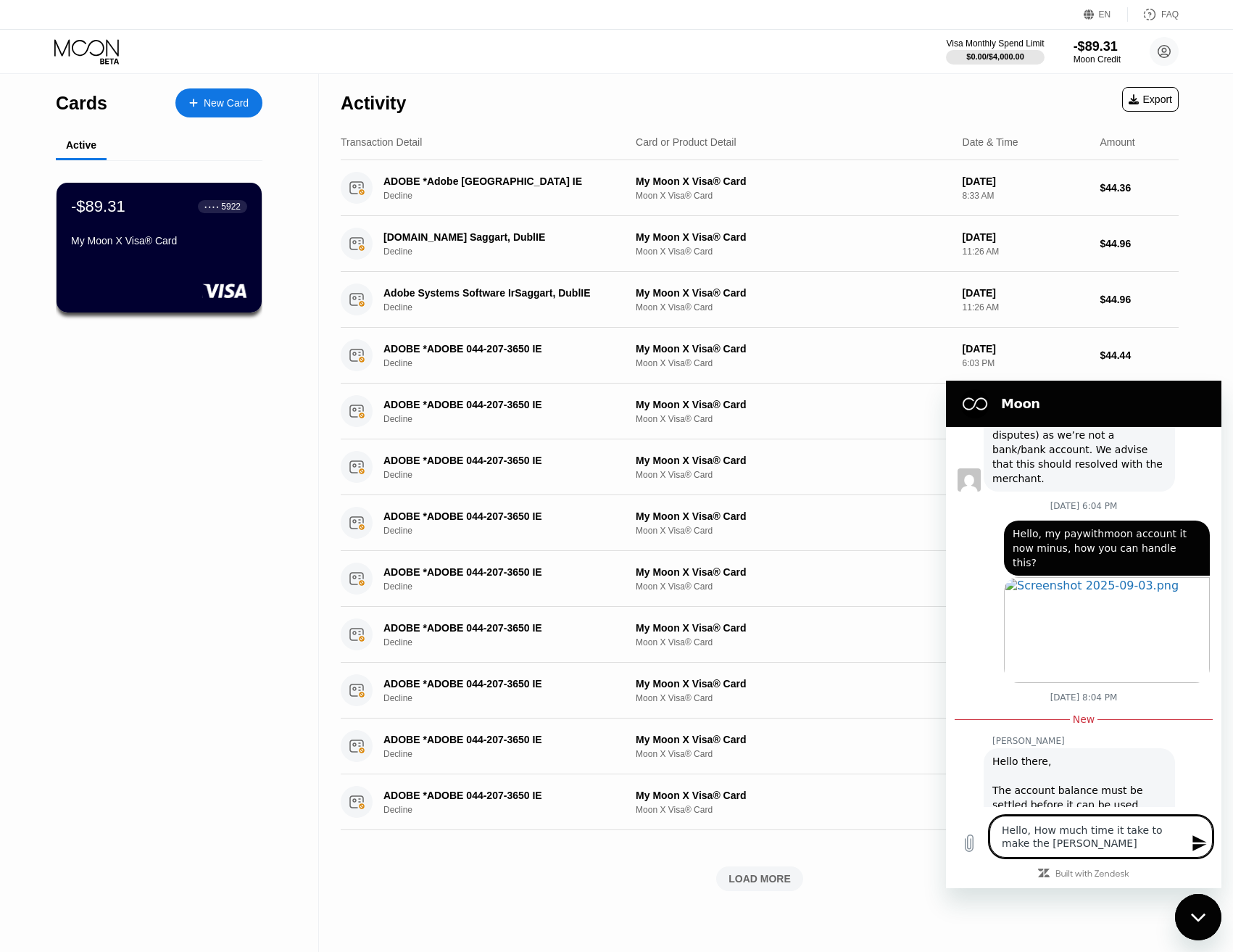
type textarea "x"
type textarea "Hello, How much time it take to make the balance"
type textarea "x"
type textarea "Hello, How much time it take to make the balance"
type textarea "x"
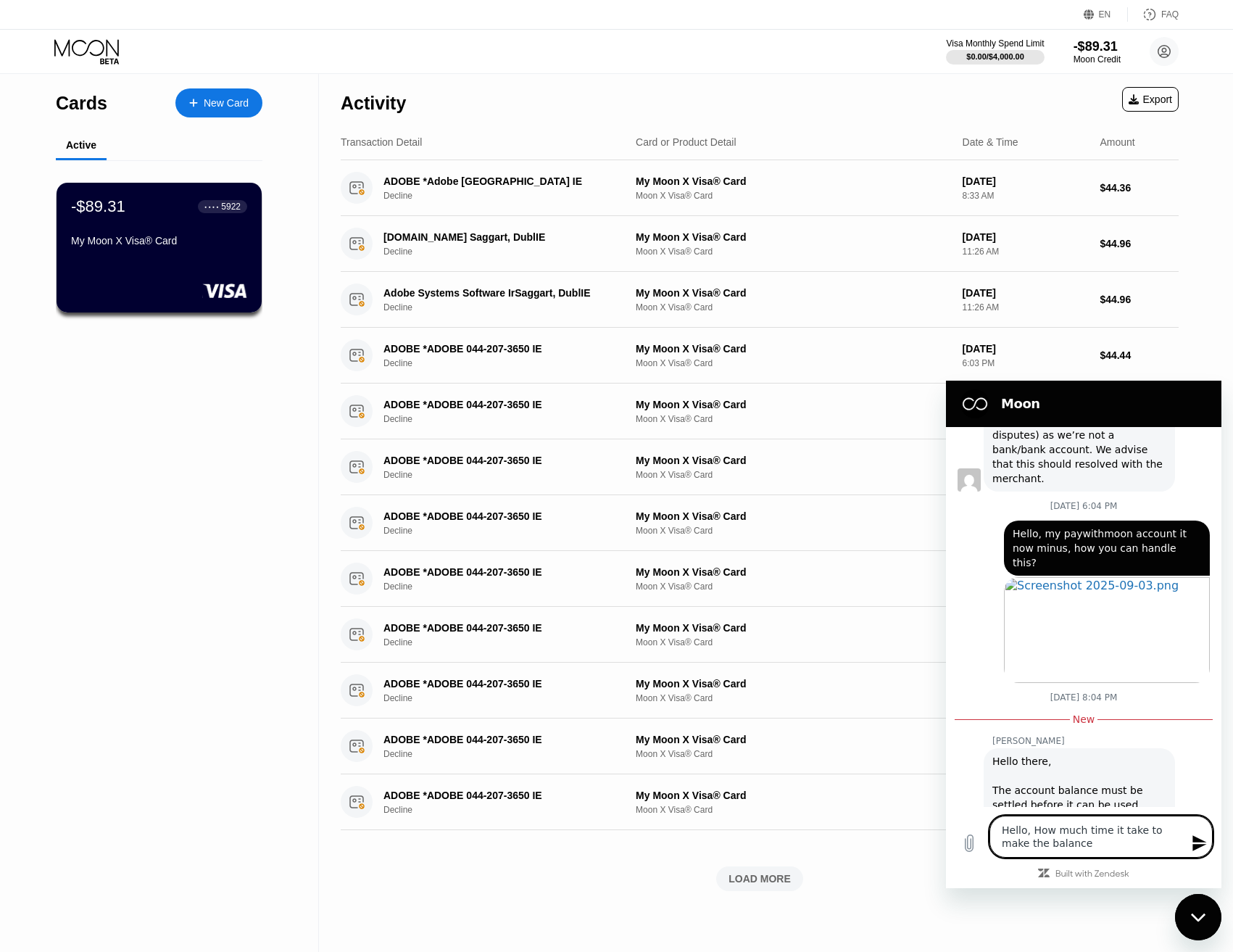
type textarea "Hello, How much time it take to make the balance c"
type textarea "x"
type textarea "Hello, How much time it take to make the balance co"
type textarea "x"
type textarea "Hello, How much time it take to make the balance cor"
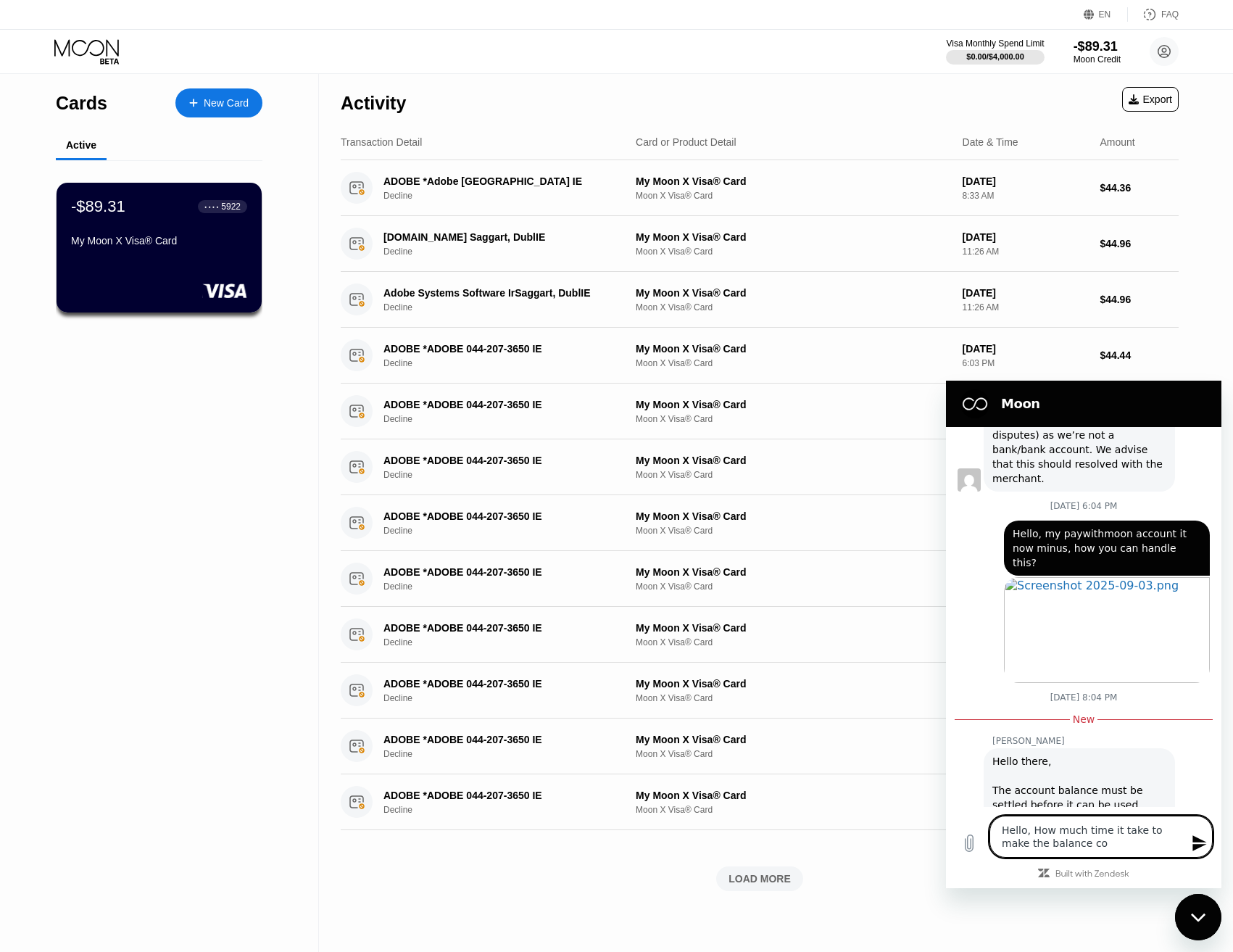
type textarea "x"
type textarea "Hello, How much time it take to make the balance corr"
type textarea "x"
type textarea "Hello, How much time it take to make the balance corre"
type textarea "x"
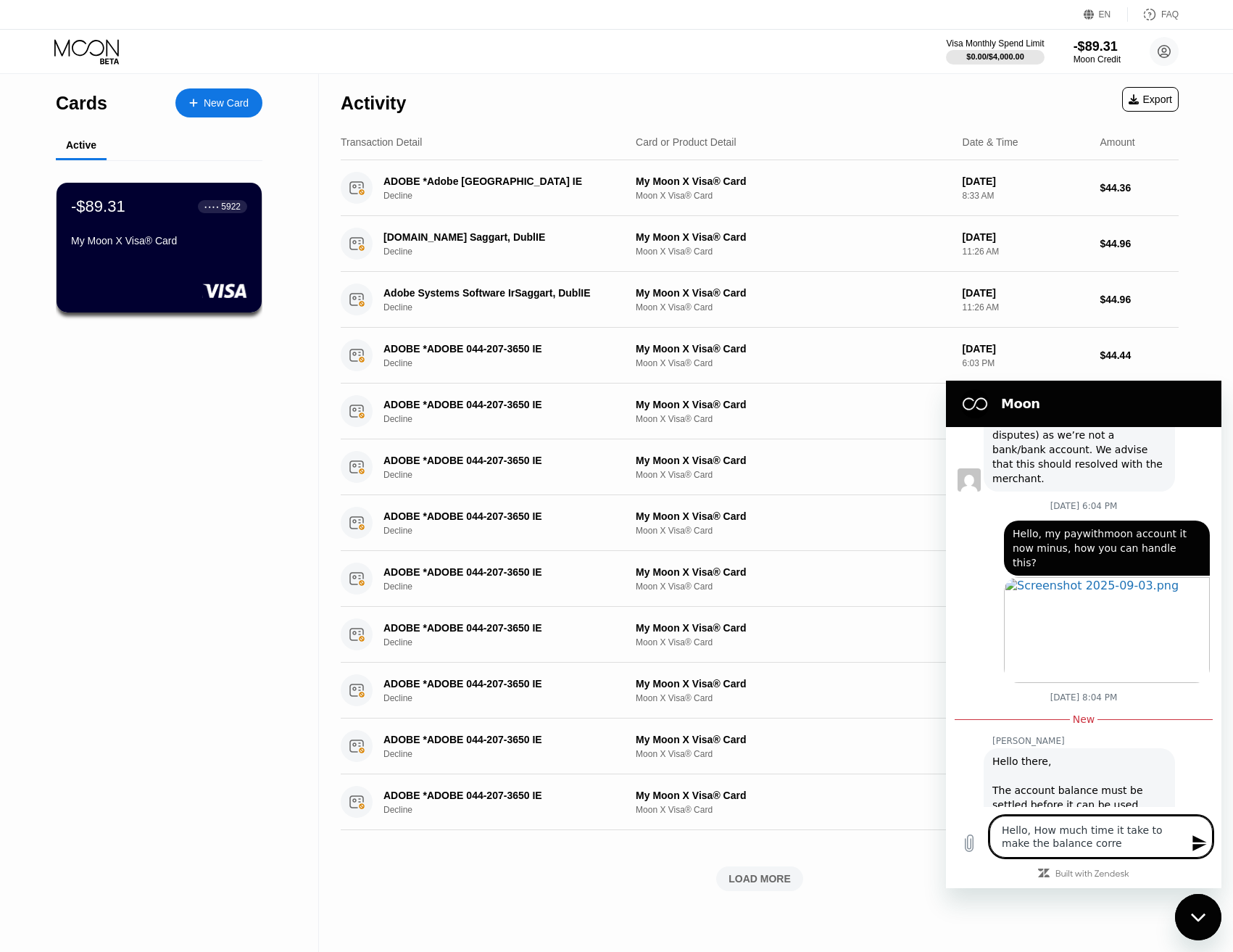
type textarea "Hello, How much time it take to make the balance correc"
type textarea "x"
type textarea "Hello, How much time it take to make the balance correct"
type textarea "x"
type textarea "Hello, How much time it take to make the balance correct?"
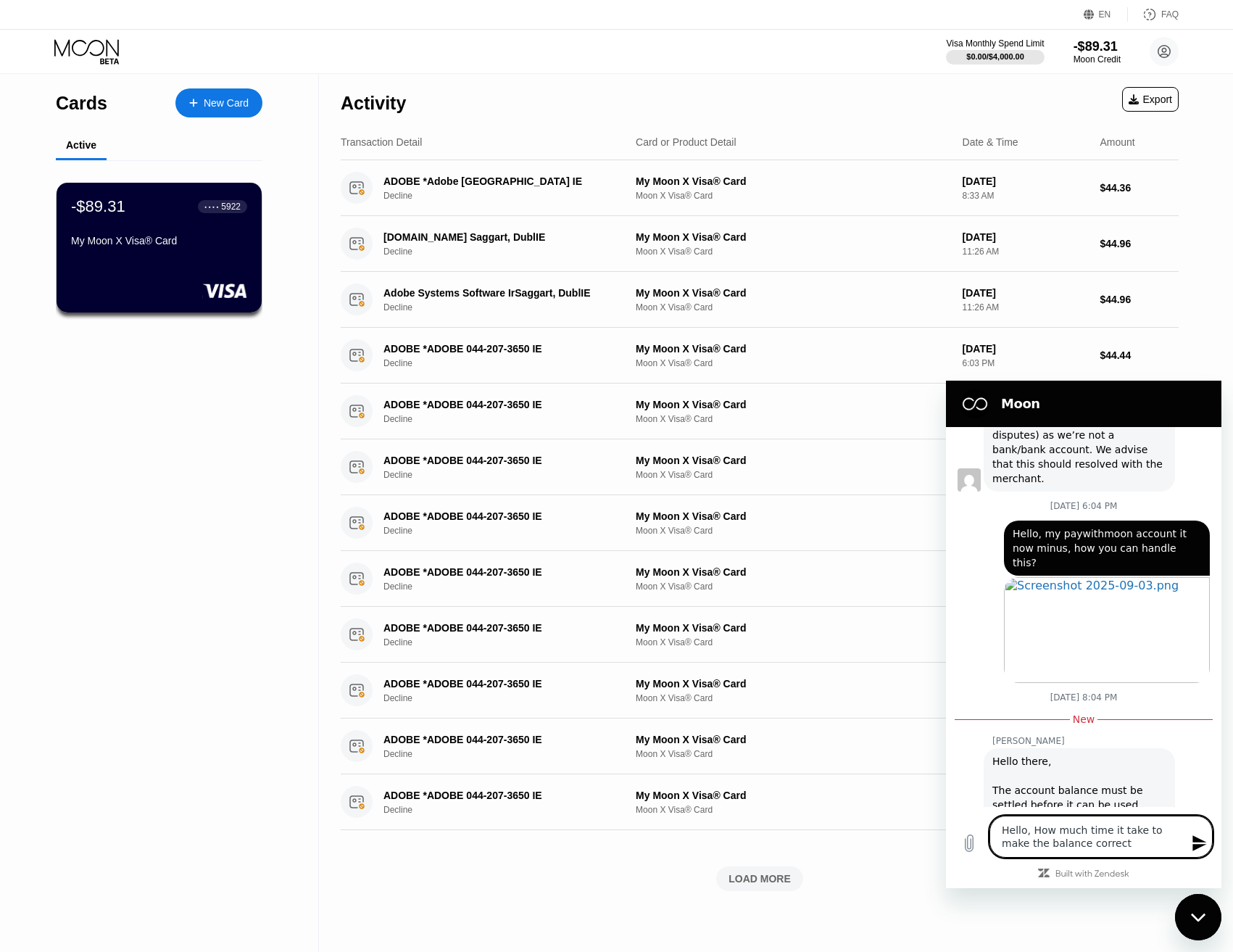
type textarea "x"
type textarea "Hello, How much time it take to make the balance correct?"
type textarea "x"
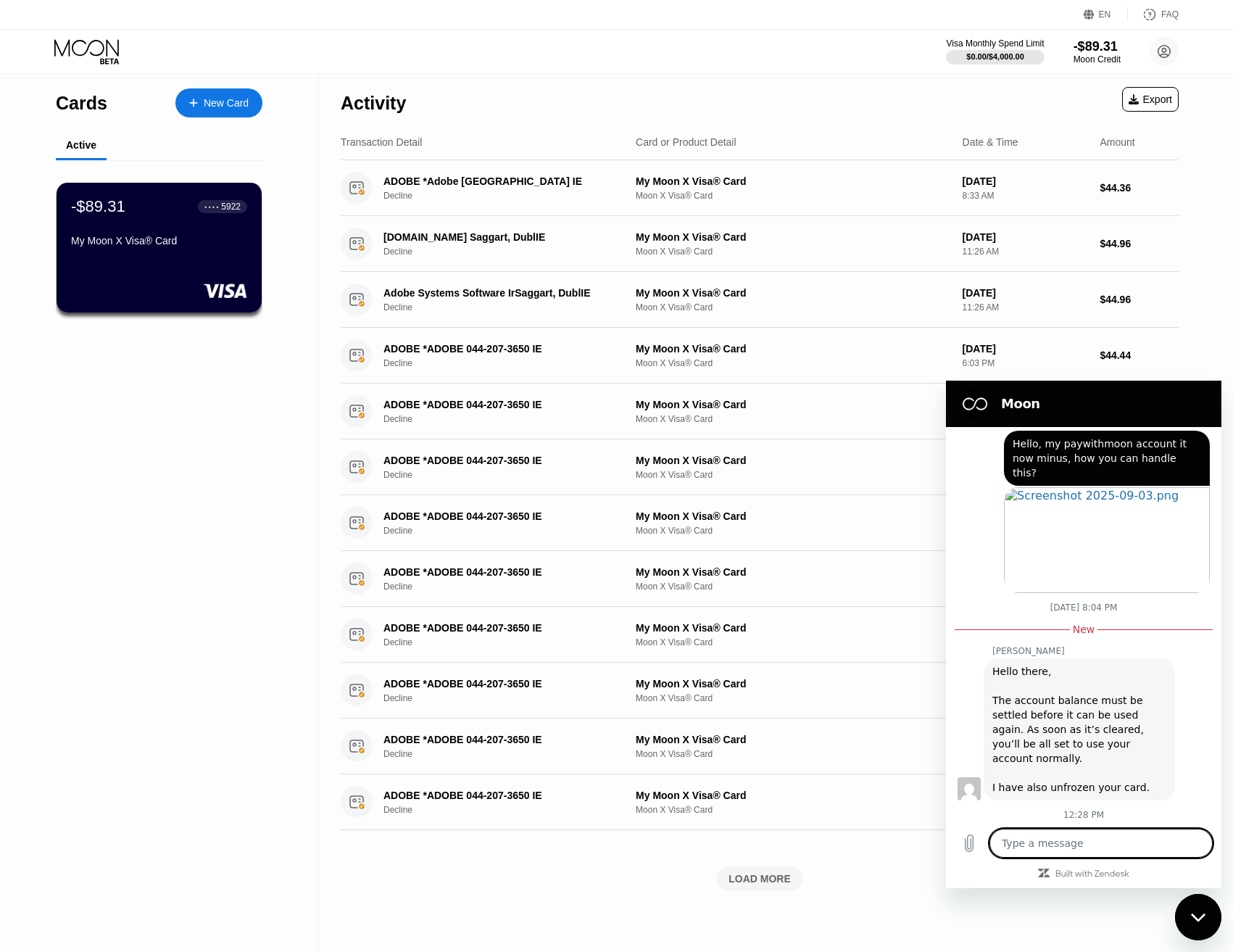
scroll to position [2137, 0]
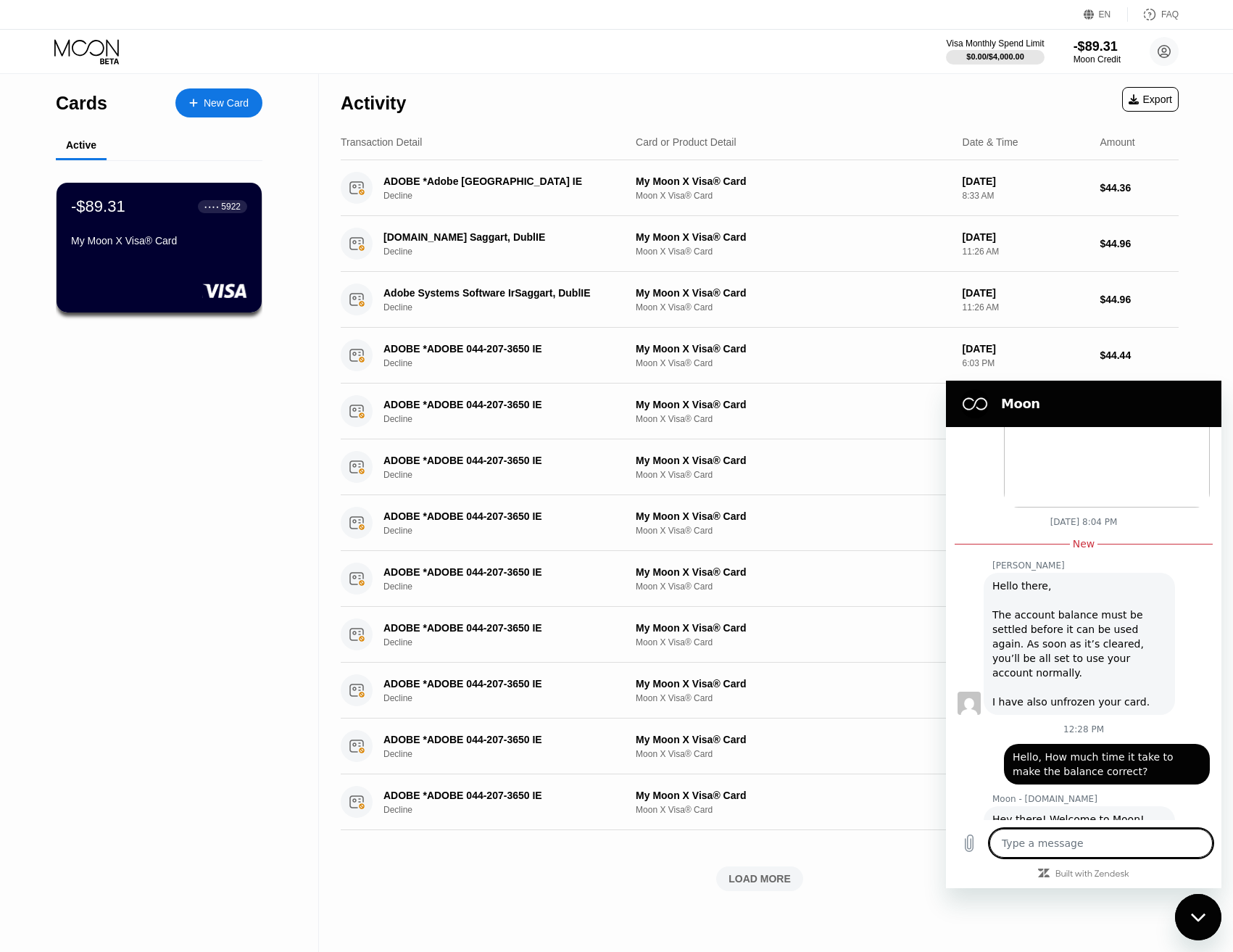
type textarea "x"
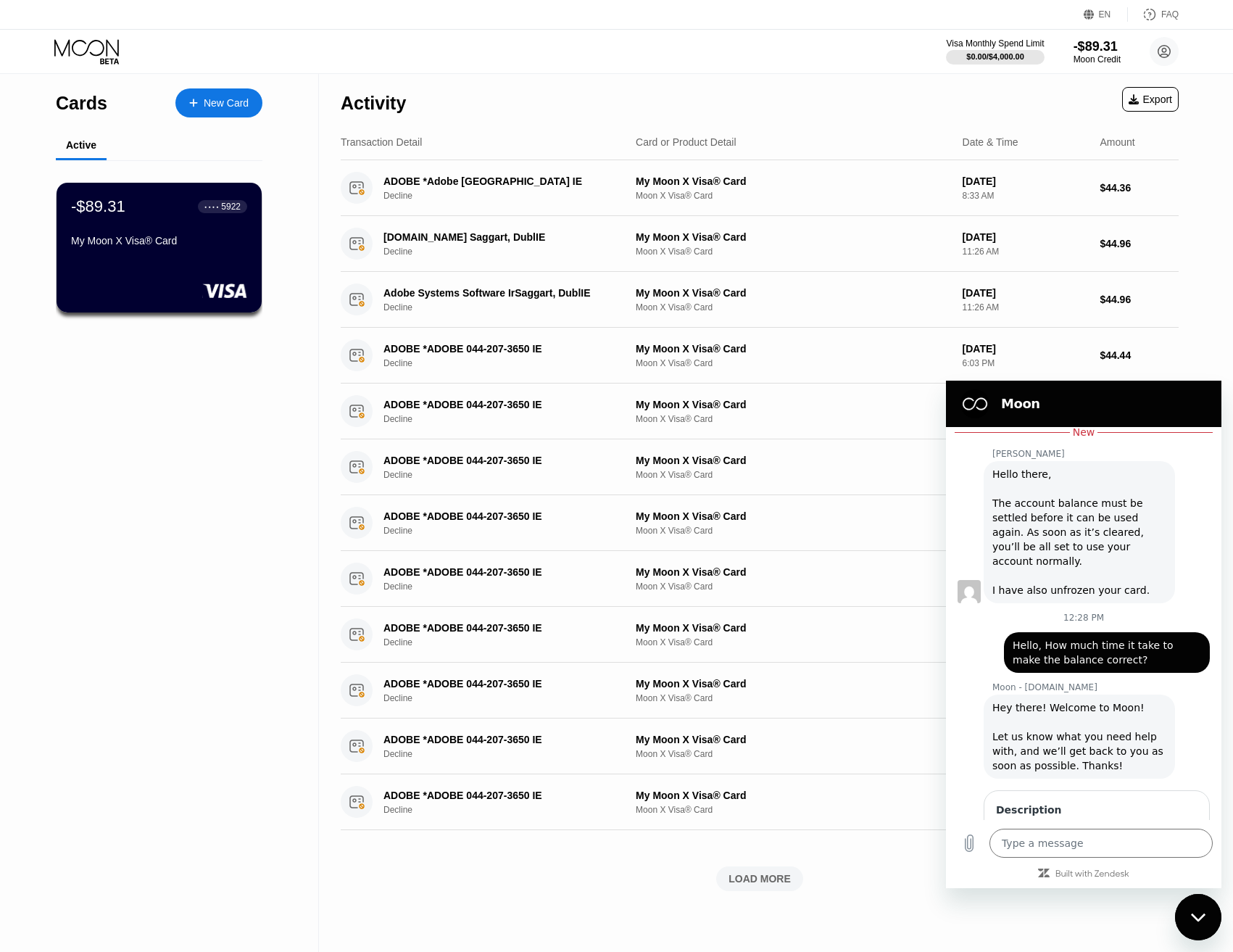
scroll to position [2236, 0]
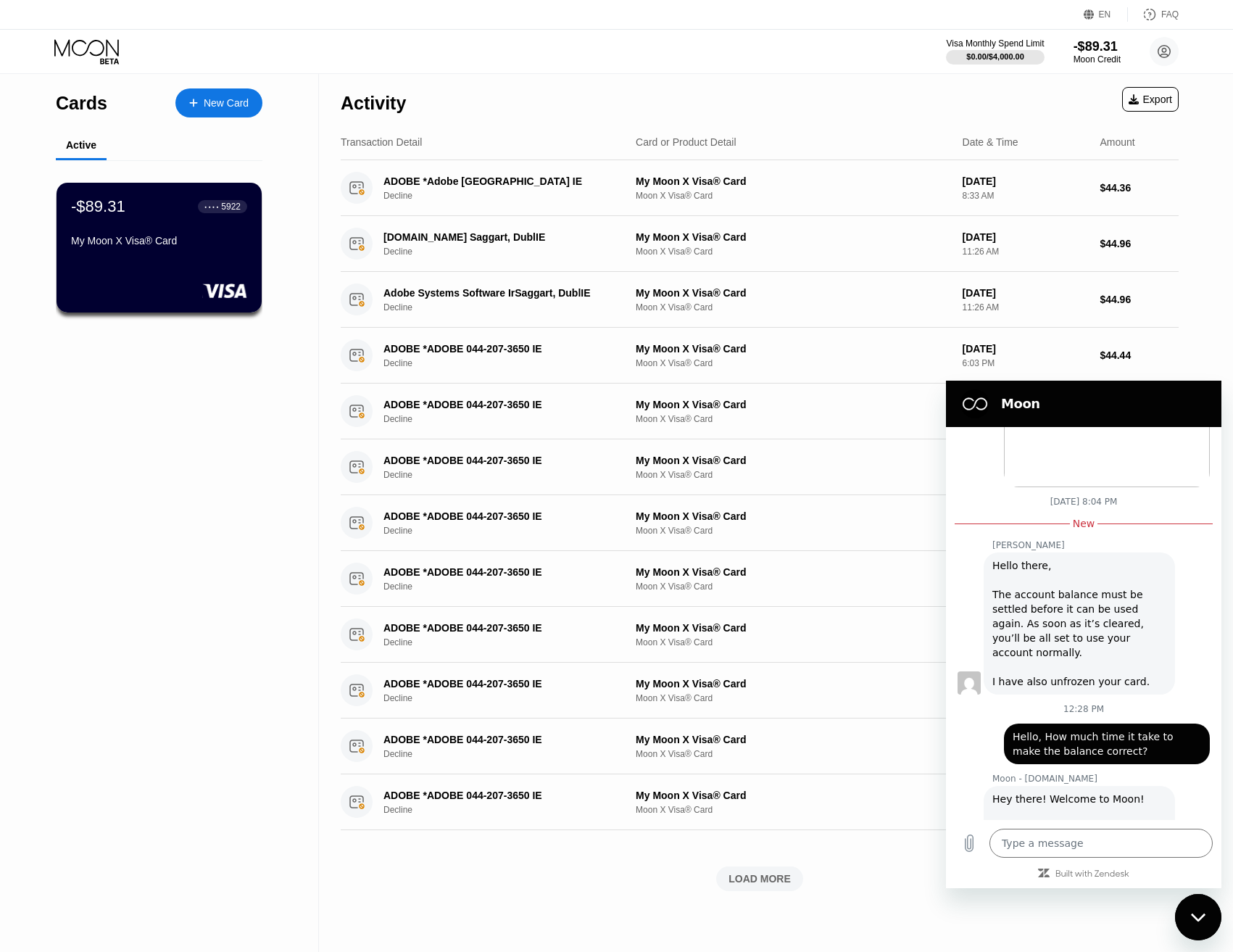
click at [1069, 559] on div "Hello there, The account balance must be settled before it can be used again. A…" at bounding box center [1080, 624] width 174 height 130
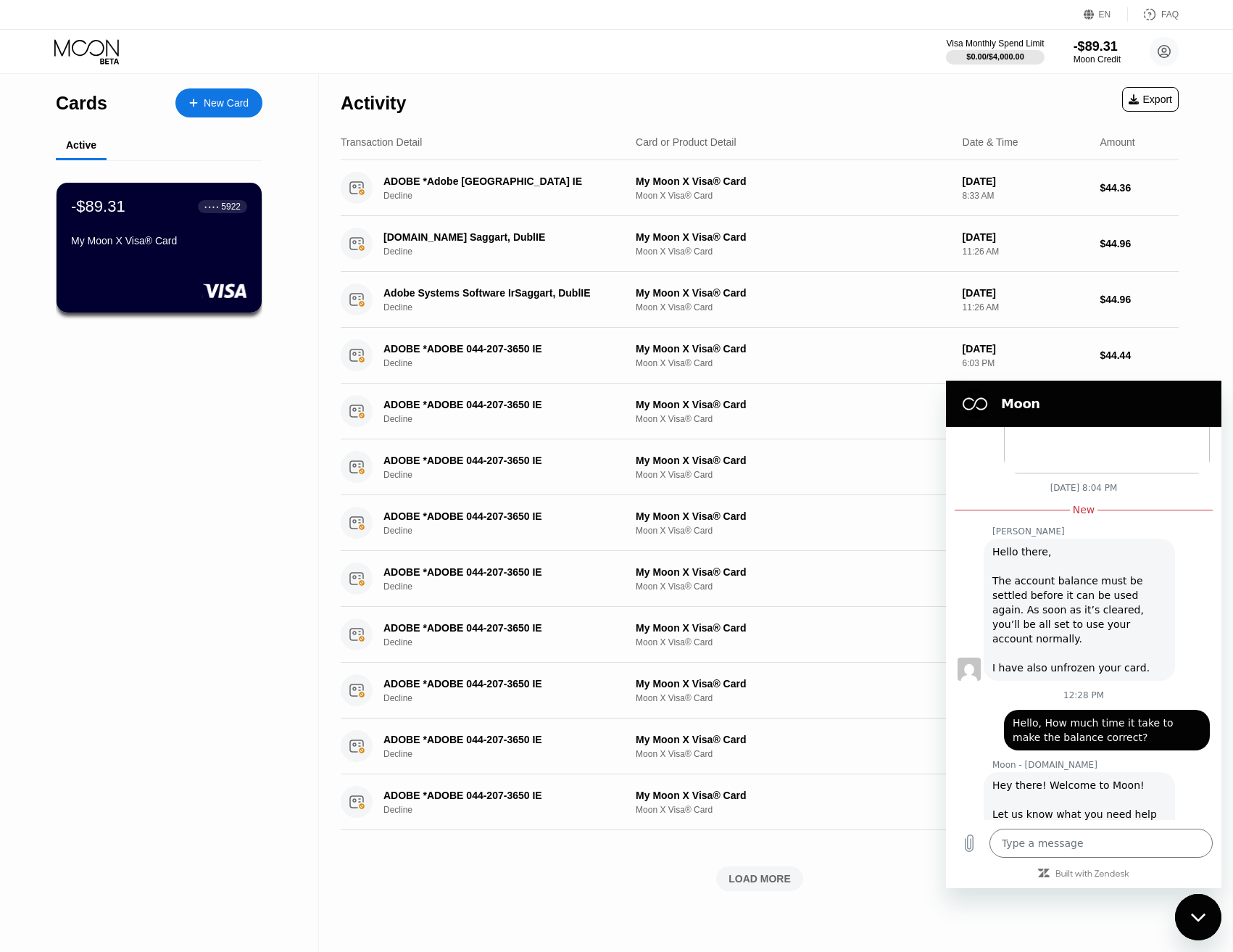
scroll to position [2327, 0]
